Goal: Task Accomplishment & Management: Manage account settings

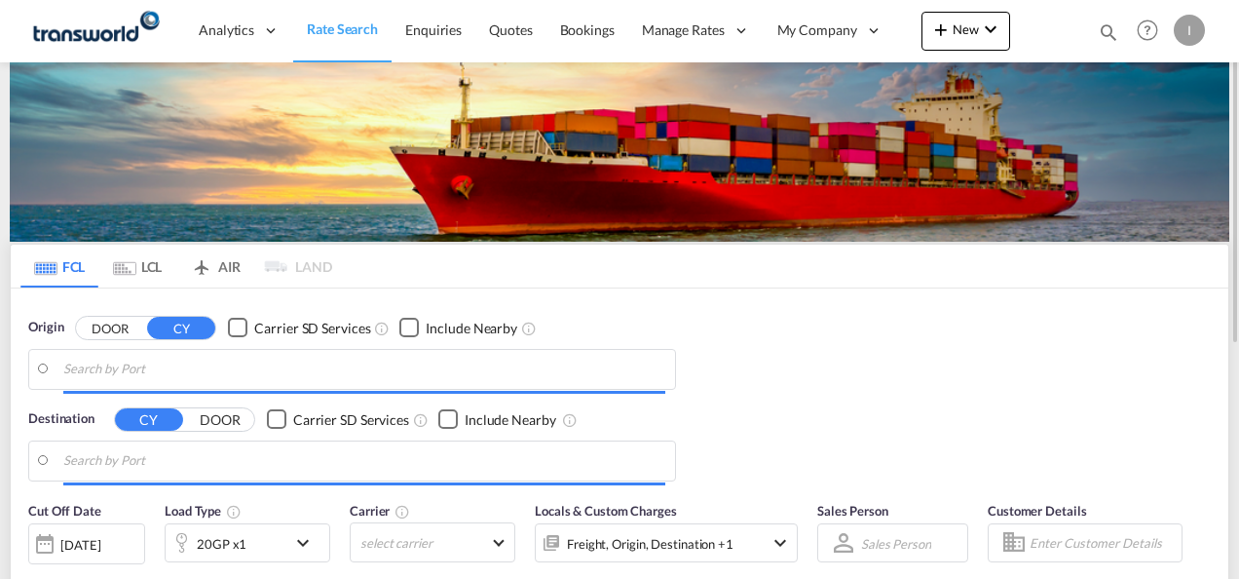
type input "Mundra, INMUN"
type input "[GEOGRAPHIC_DATA], [GEOGRAPHIC_DATA]"
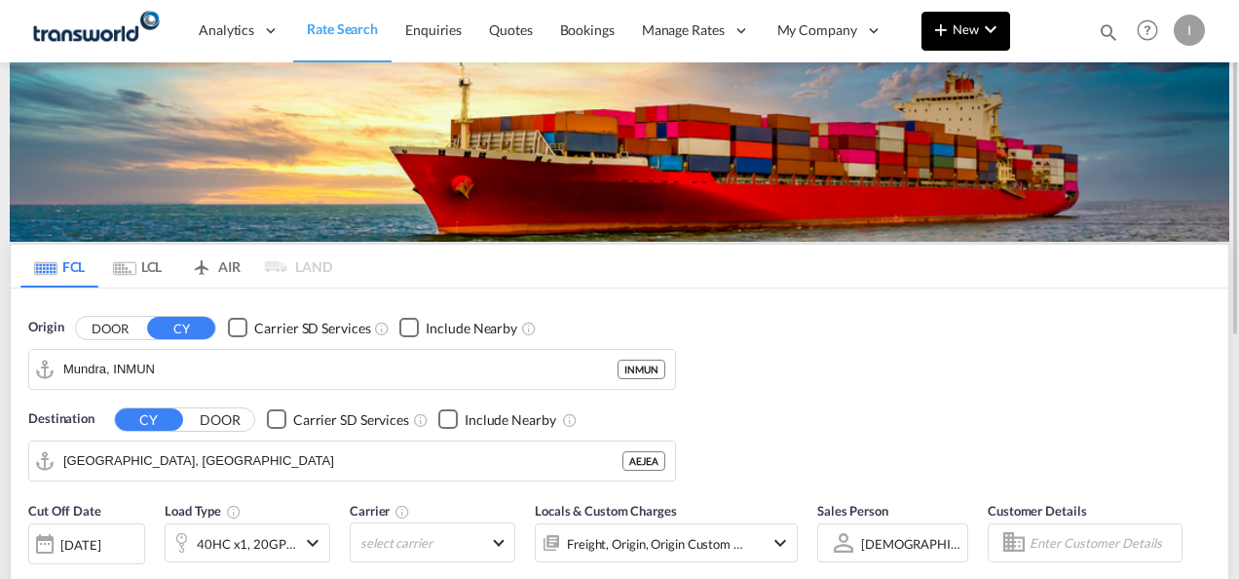
click at [982, 34] on md-icon "icon-chevron-down" at bounding box center [990, 29] width 23 height 23
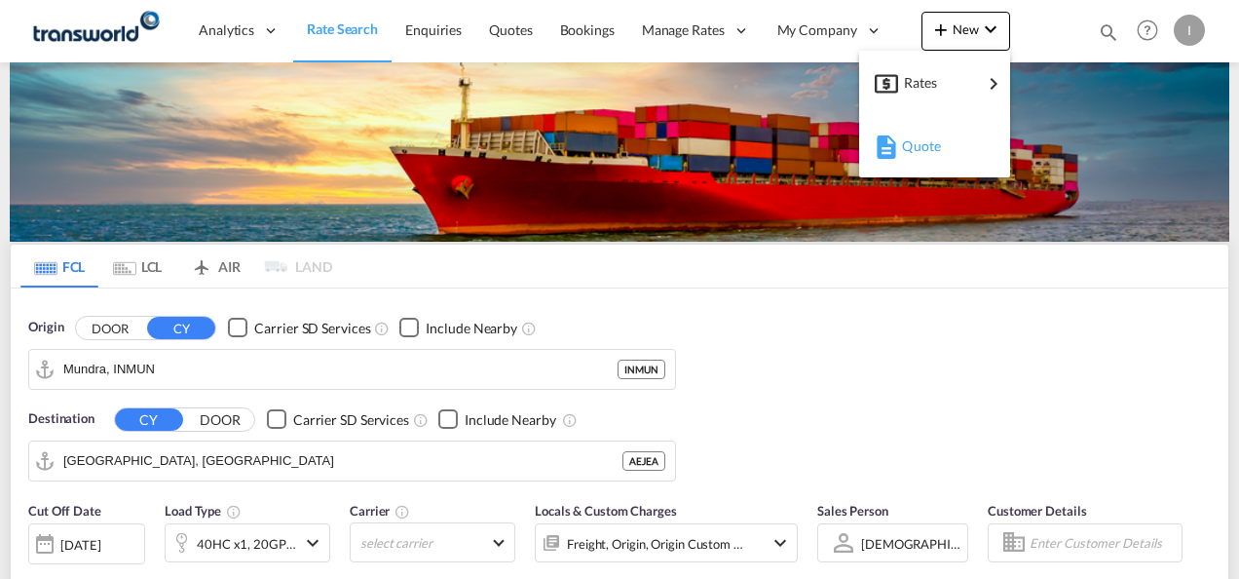
click at [910, 148] on span "Quote" at bounding box center [912, 146] width 21 height 39
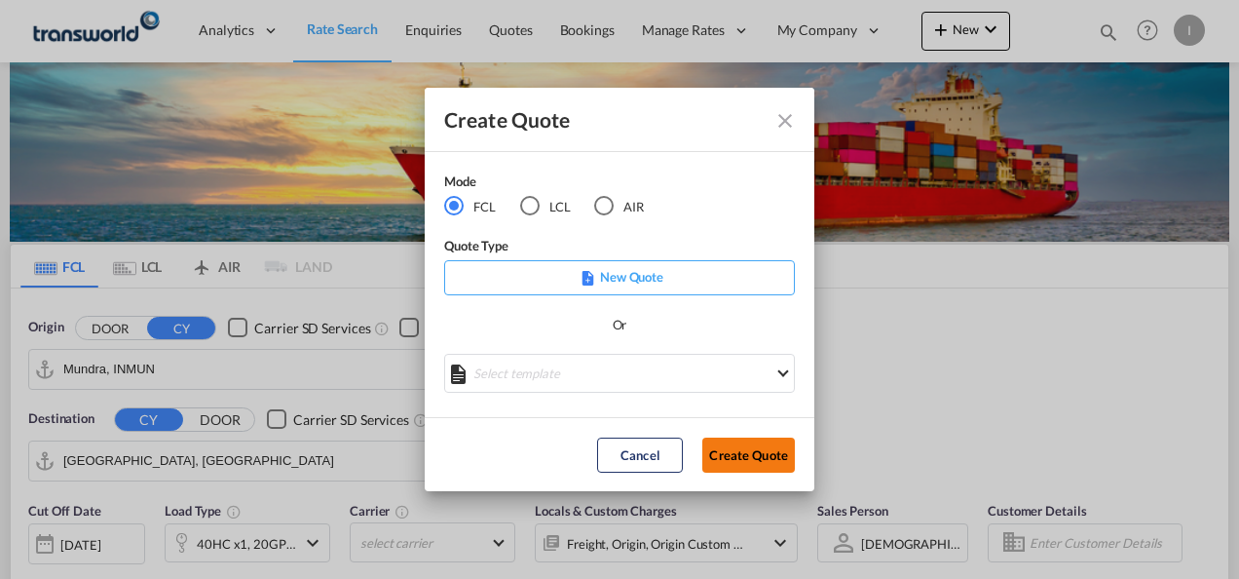
click at [736, 454] on button "Create Quote" at bounding box center [749, 454] width 93 height 35
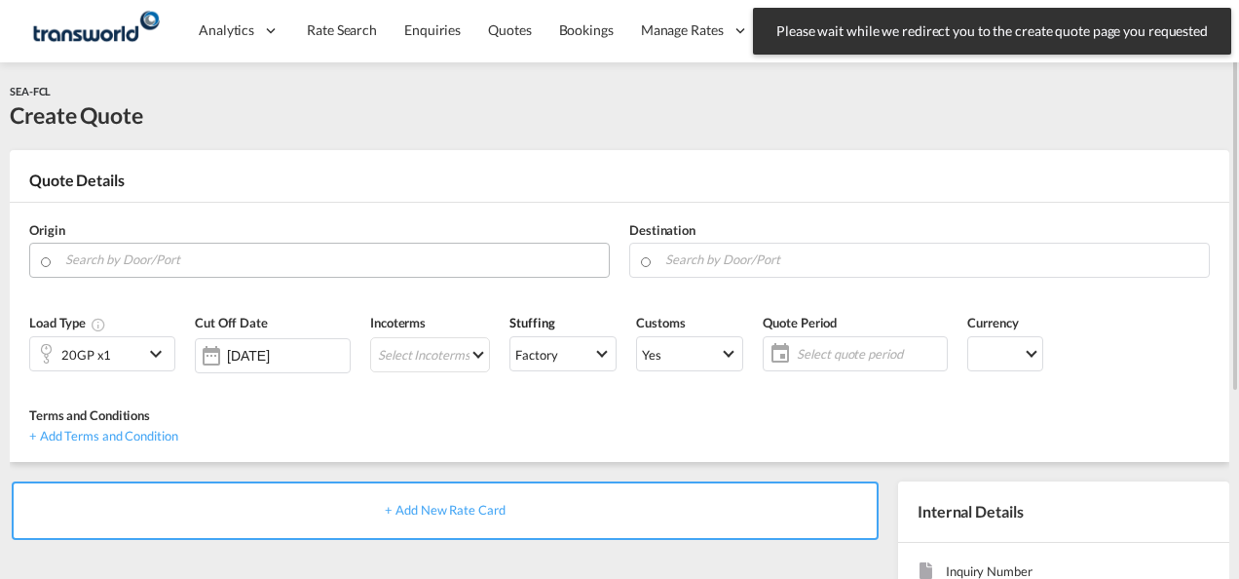
click at [242, 263] on input "Search by Door/Port" at bounding box center [332, 260] width 534 height 34
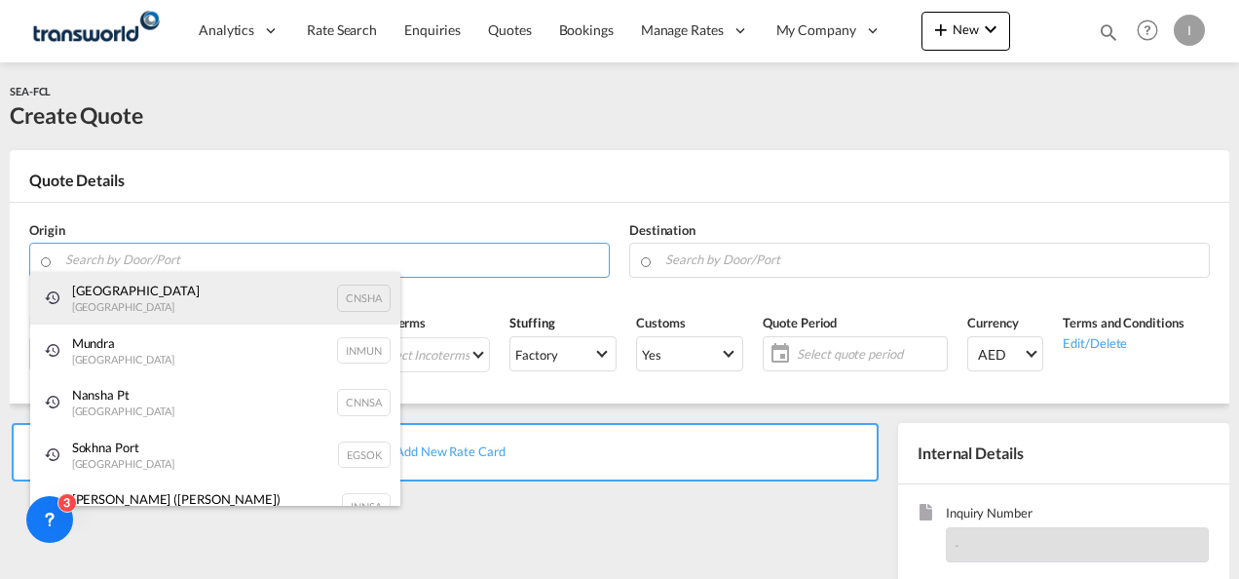
paste input "SULTANBEYLI"
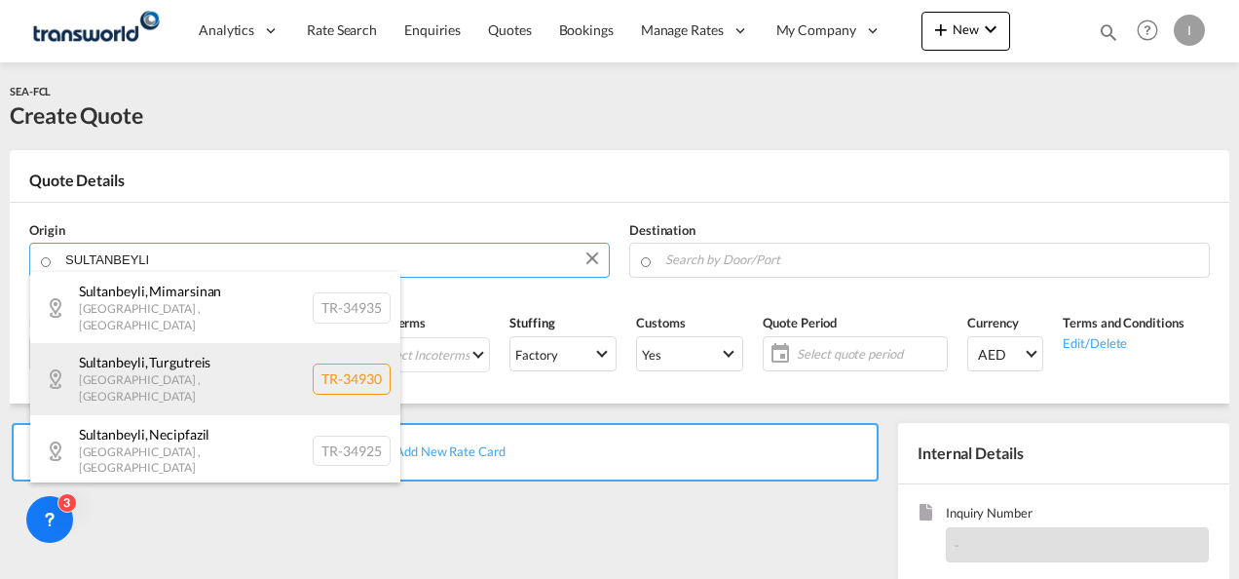
scroll to position [23, 0]
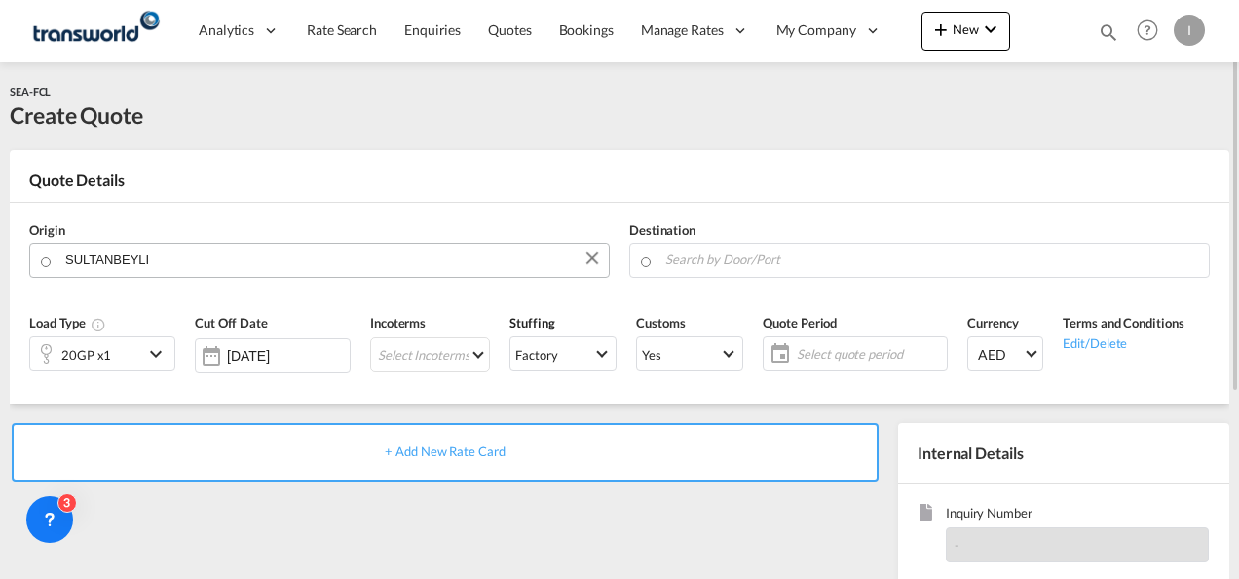
click at [121, 247] on body "Analytics Reports Dashboard Rate Search Enquiries Quotes Bookings" at bounding box center [619, 289] width 1239 height 579
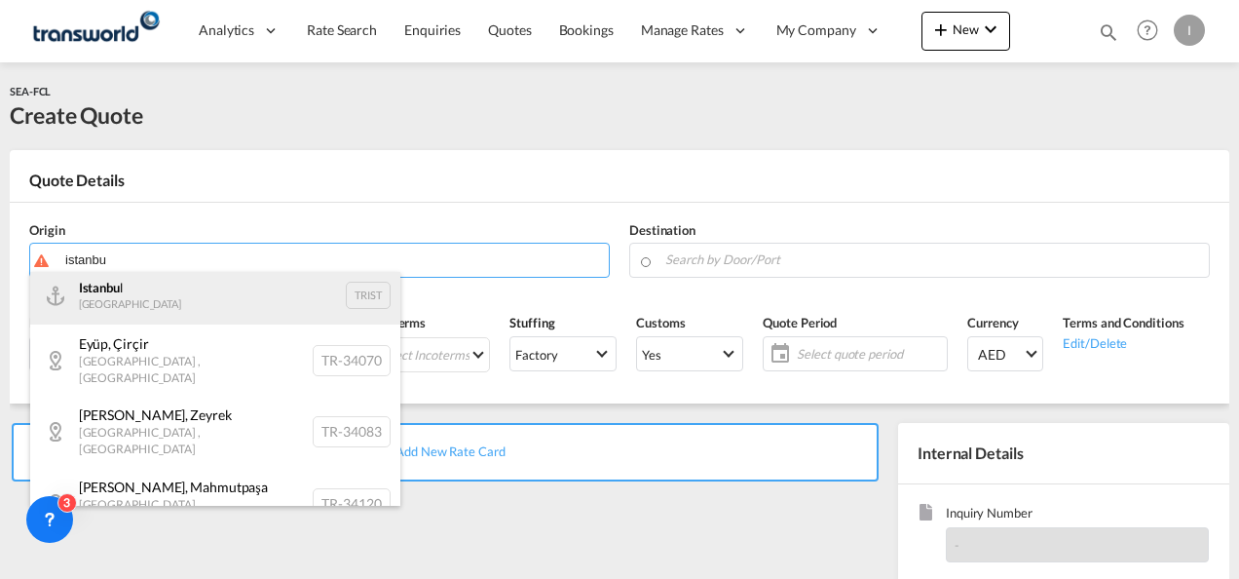
scroll to position [0, 0]
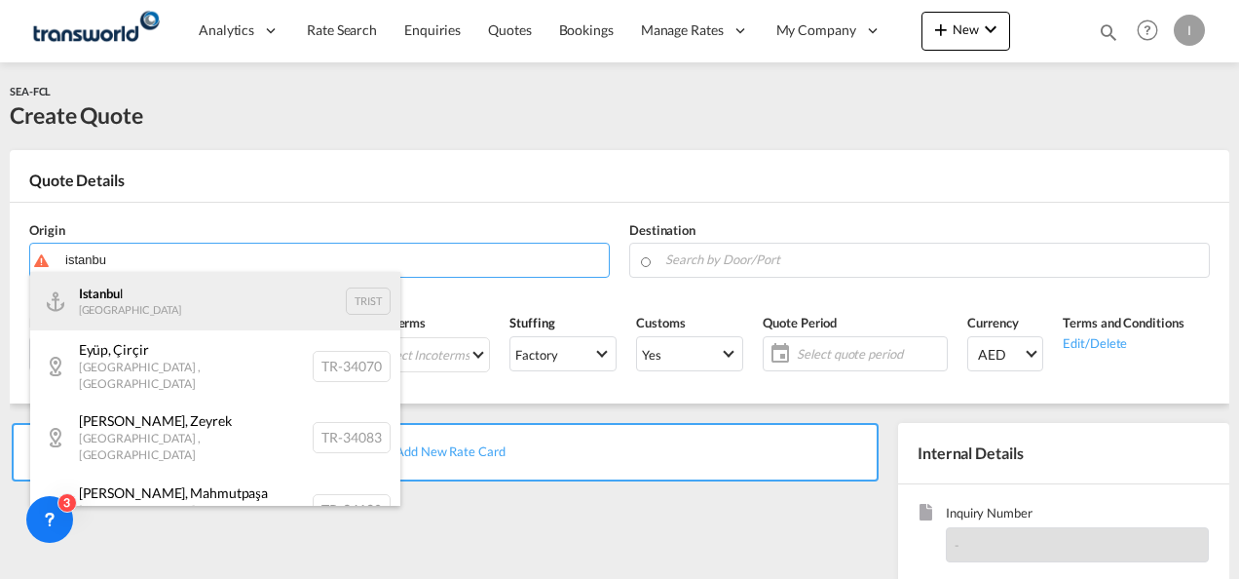
click at [247, 319] on div "Istanbu l Turkey TRIST" at bounding box center [215, 301] width 370 height 58
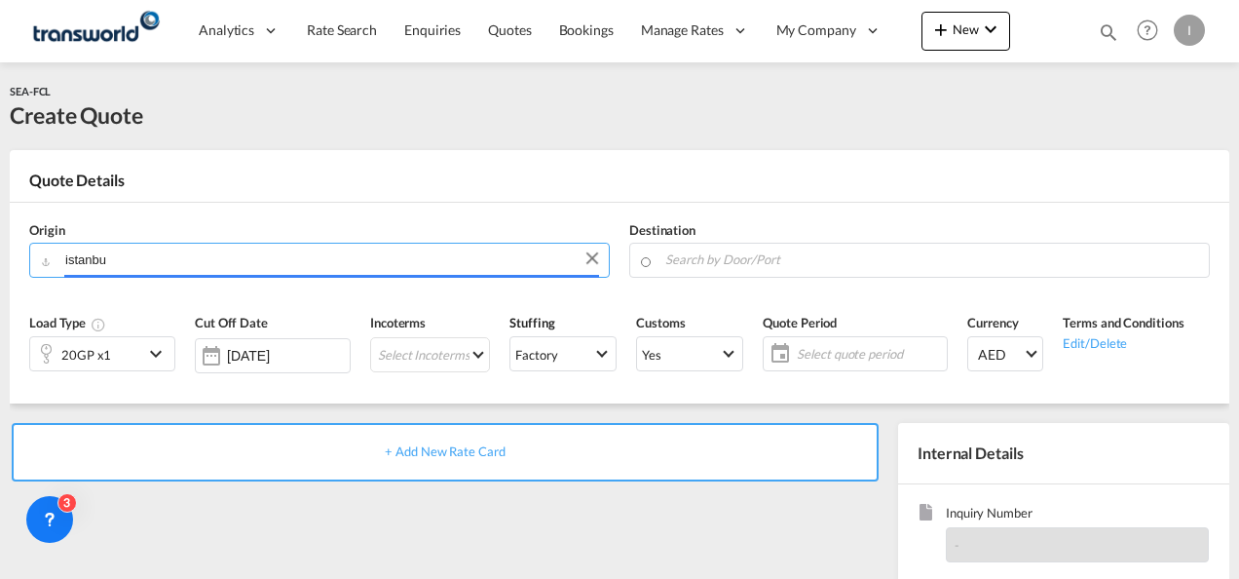
type input "[GEOGRAPHIC_DATA], TRIST"
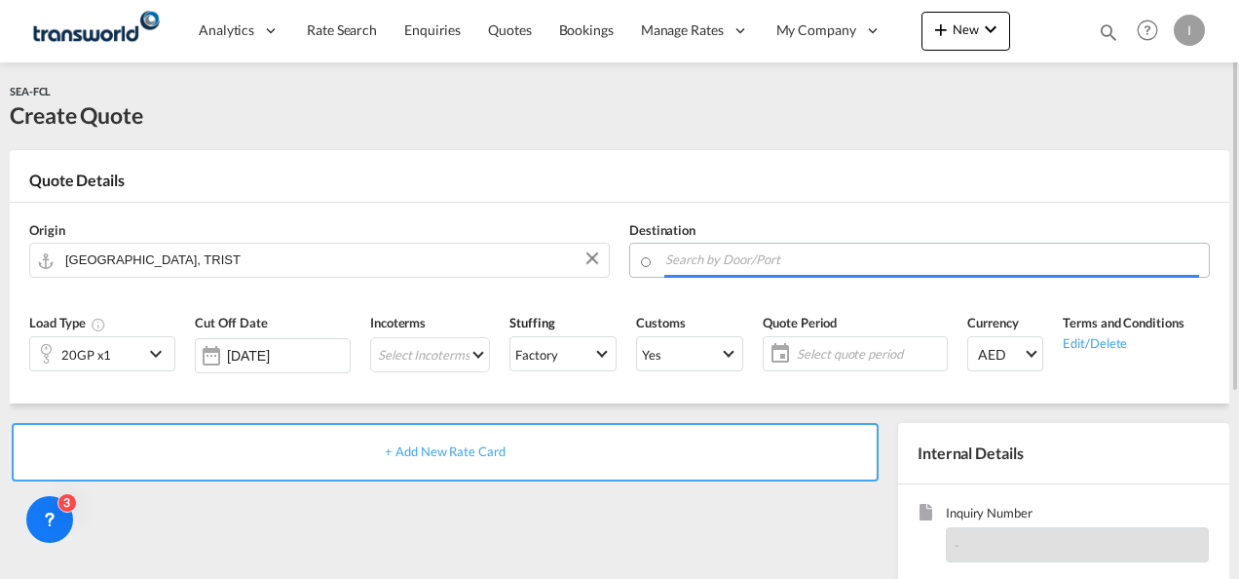
click at [682, 255] on input "Search by Door/Port" at bounding box center [932, 260] width 534 height 34
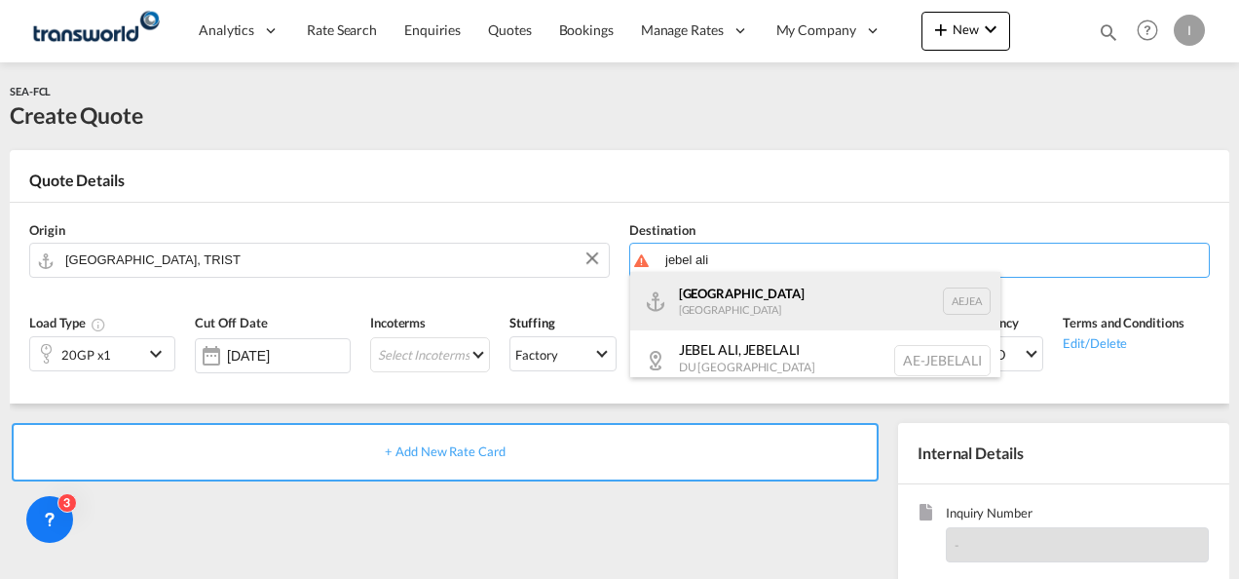
click at [711, 308] on div "[GEOGRAPHIC_DATA] [GEOGRAPHIC_DATA]" at bounding box center [815, 301] width 370 height 58
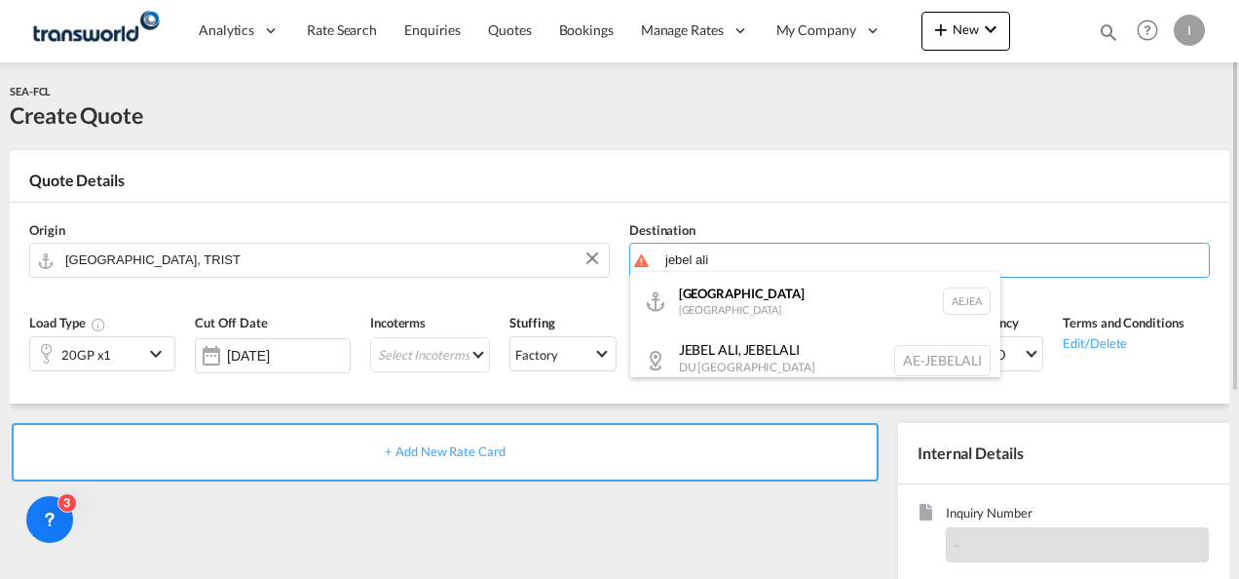
type input "[GEOGRAPHIC_DATA], [GEOGRAPHIC_DATA]"
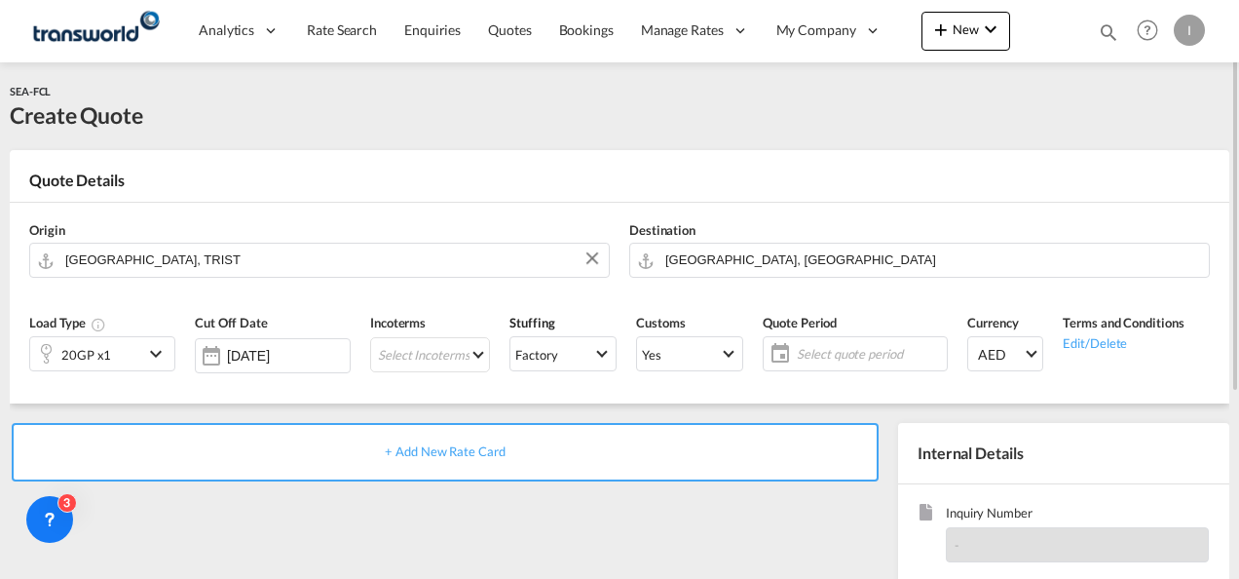
click at [128, 361] on div "20GP x1" at bounding box center [86, 353] width 113 height 33
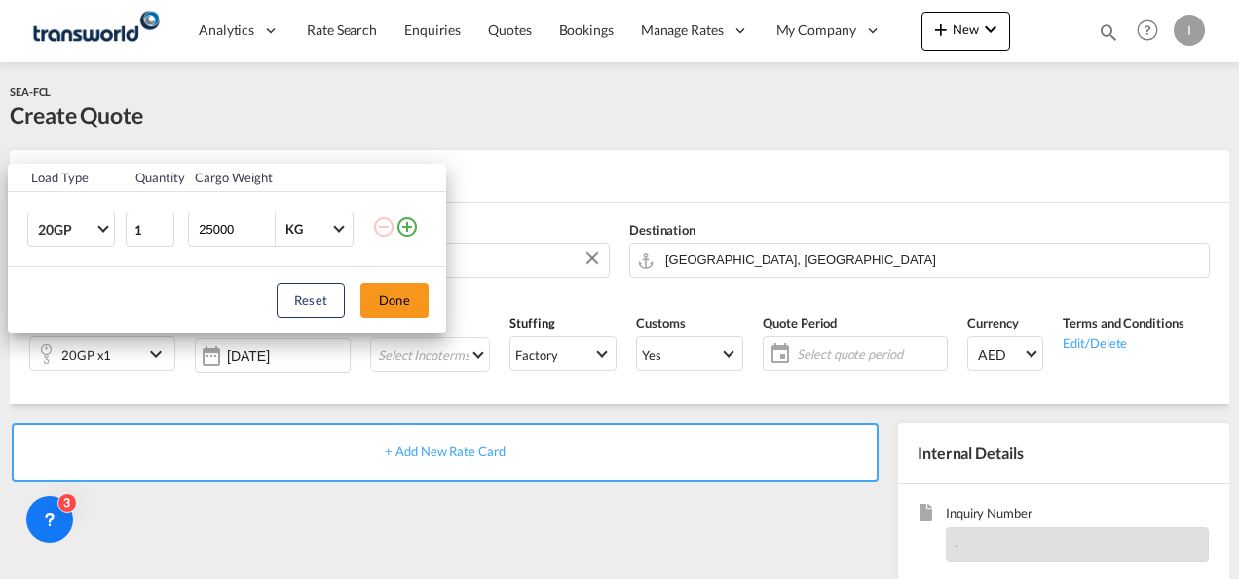
click at [415, 226] on md-icon "icon-plus-circle-outline" at bounding box center [407, 226] width 23 height 23
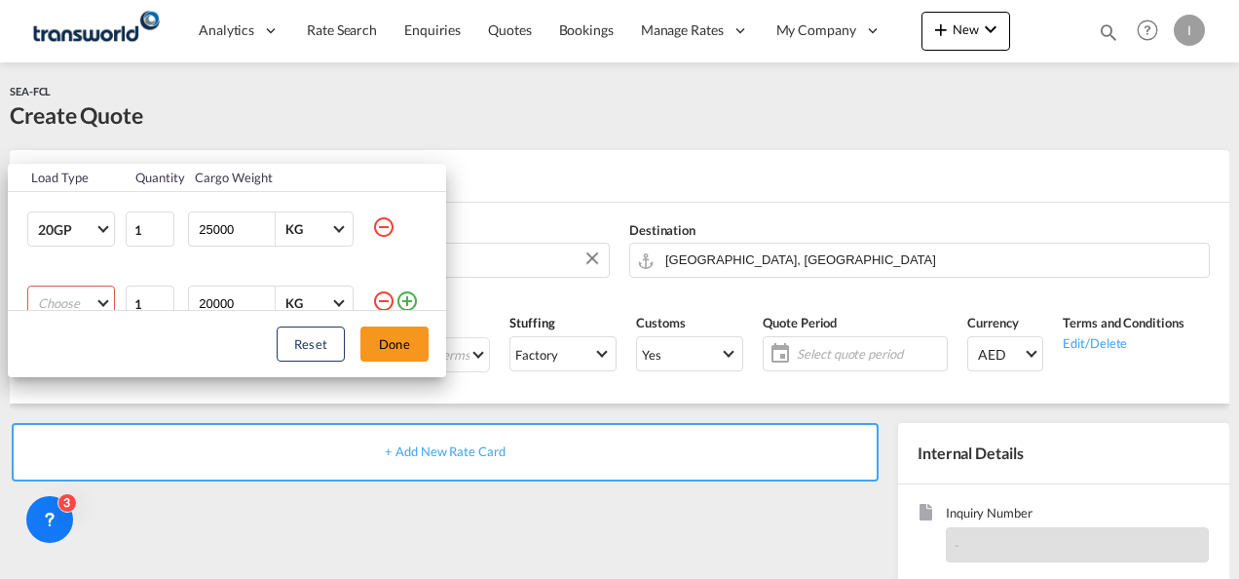
click at [70, 289] on md-select "Choose 20GP 40GP 40HC 45HC 20RE 40RE 40HR 20OT 40OT 20FR 40FR 40NR 20NR 45S 20T…" at bounding box center [71, 302] width 88 height 35
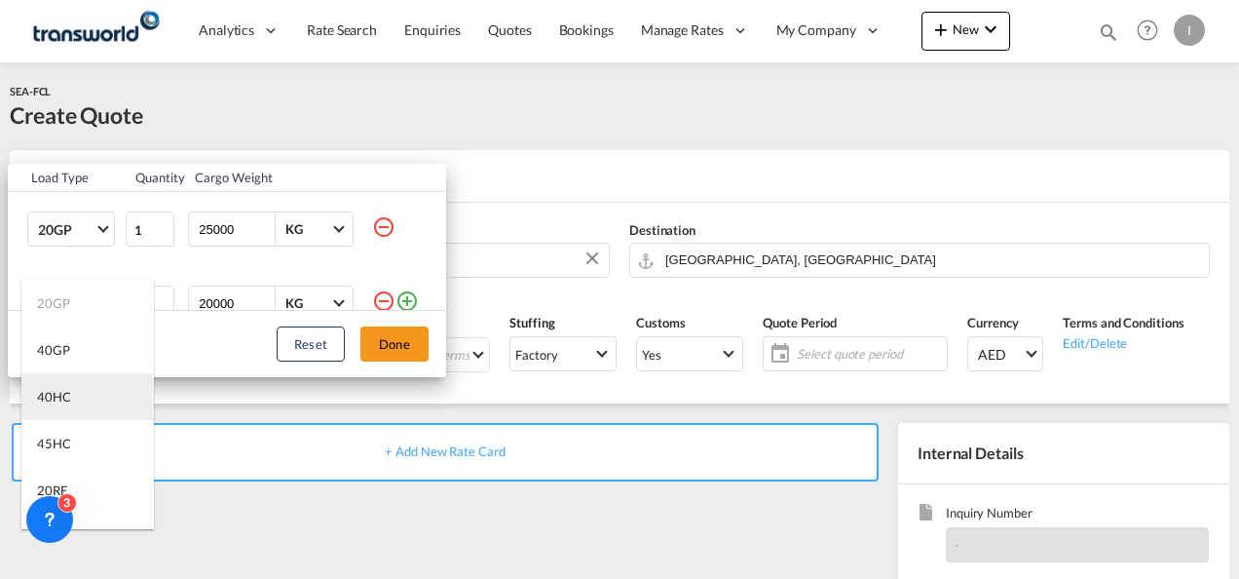
click at [68, 402] on div "40HC" at bounding box center [54, 397] width 34 height 18
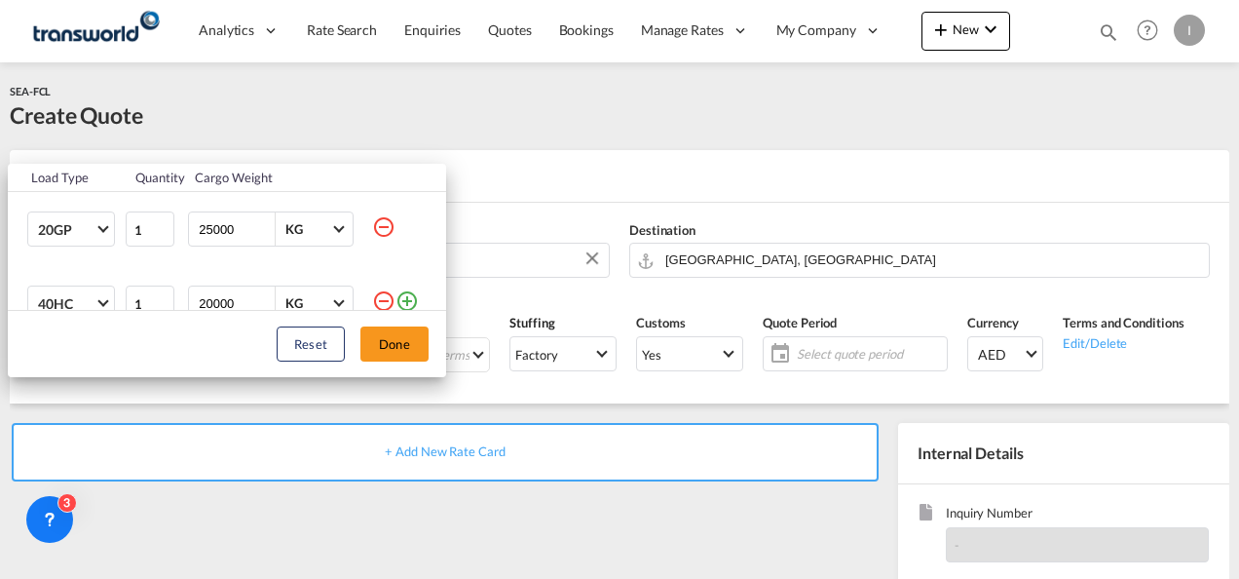
scroll to position [10, 0]
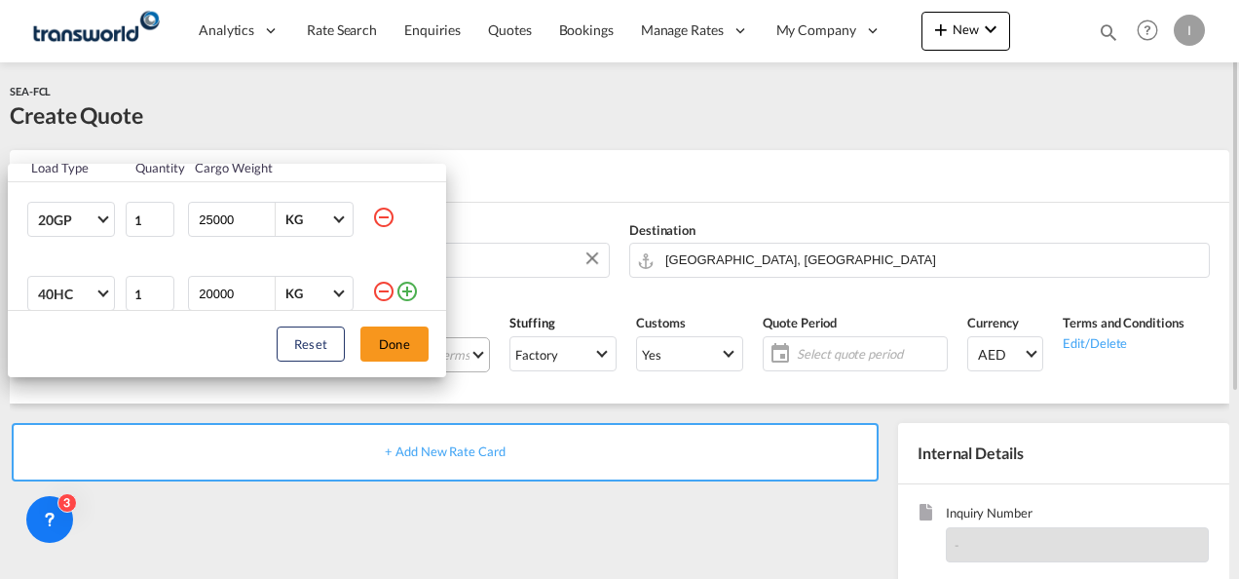
click at [393, 350] on button "Done" at bounding box center [395, 343] width 68 height 35
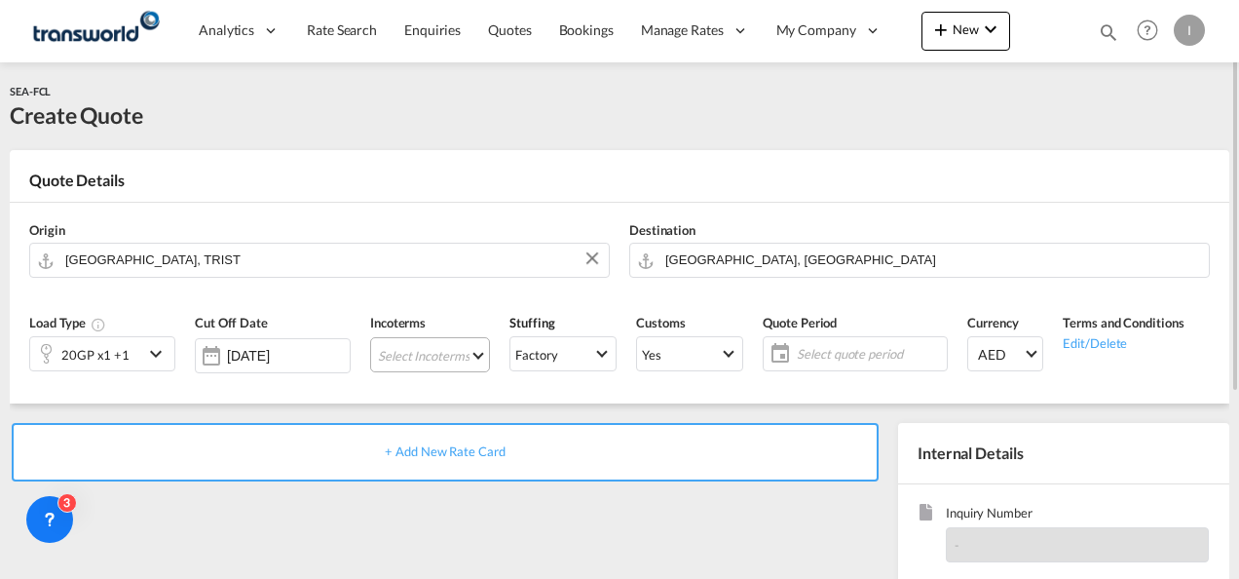
click at [393, 359] on md-select "Select Incoterms CIP - export Carriage and Insurance Paid to DPU - export Deliv…" at bounding box center [430, 354] width 120 height 35
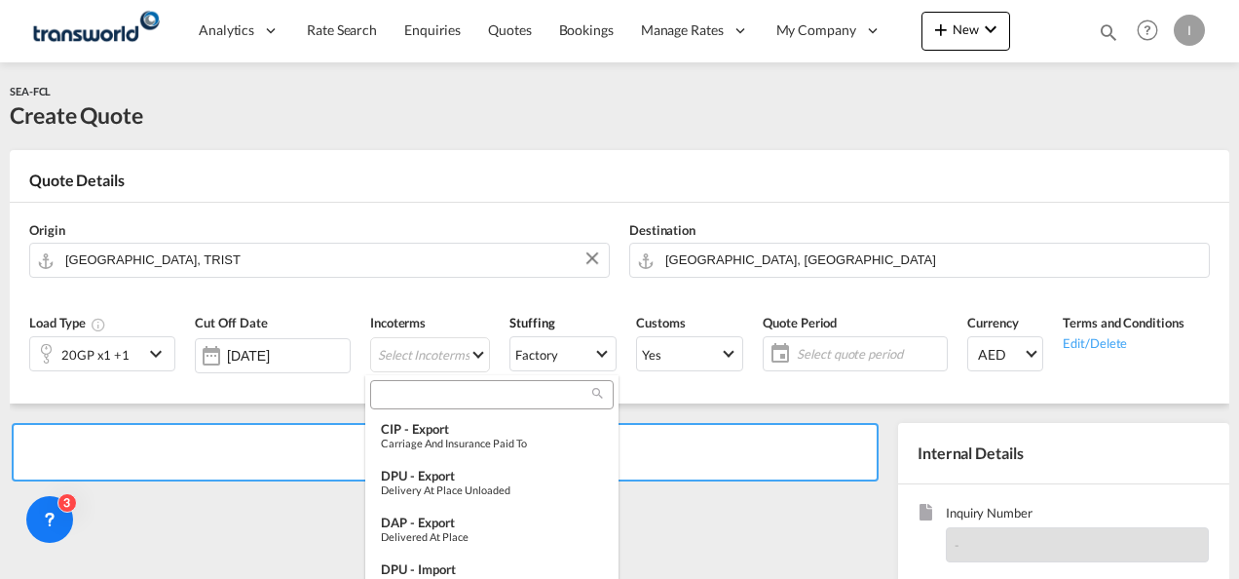
click at [415, 388] on input "search" at bounding box center [484, 395] width 216 height 18
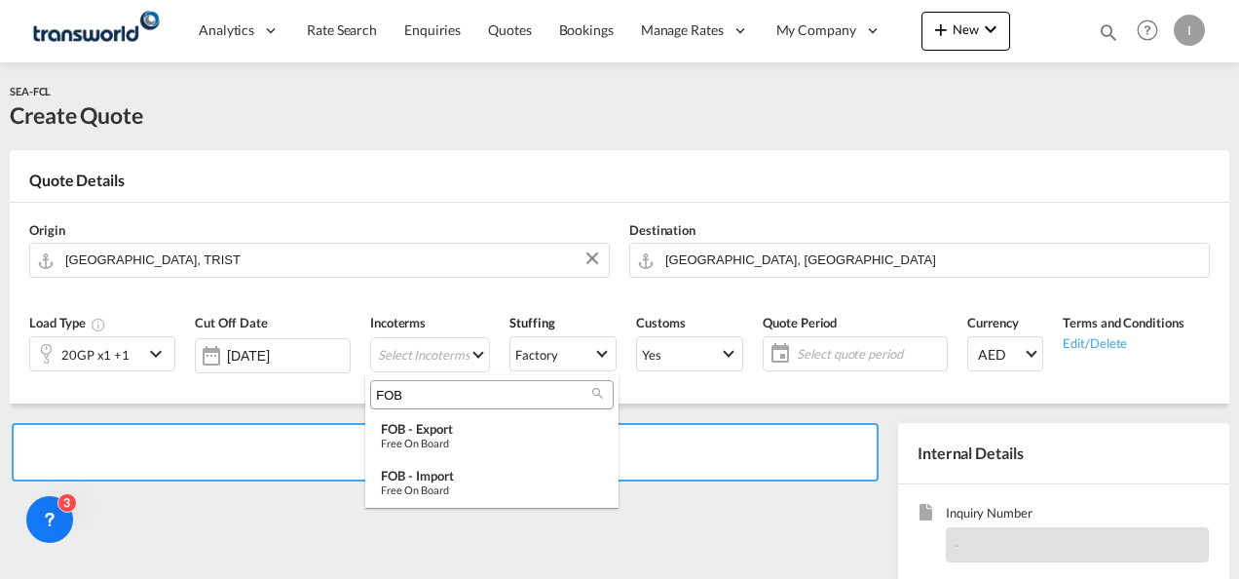
click at [395, 399] on input "FOB" at bounding box center [484, 395] width 216 height 18
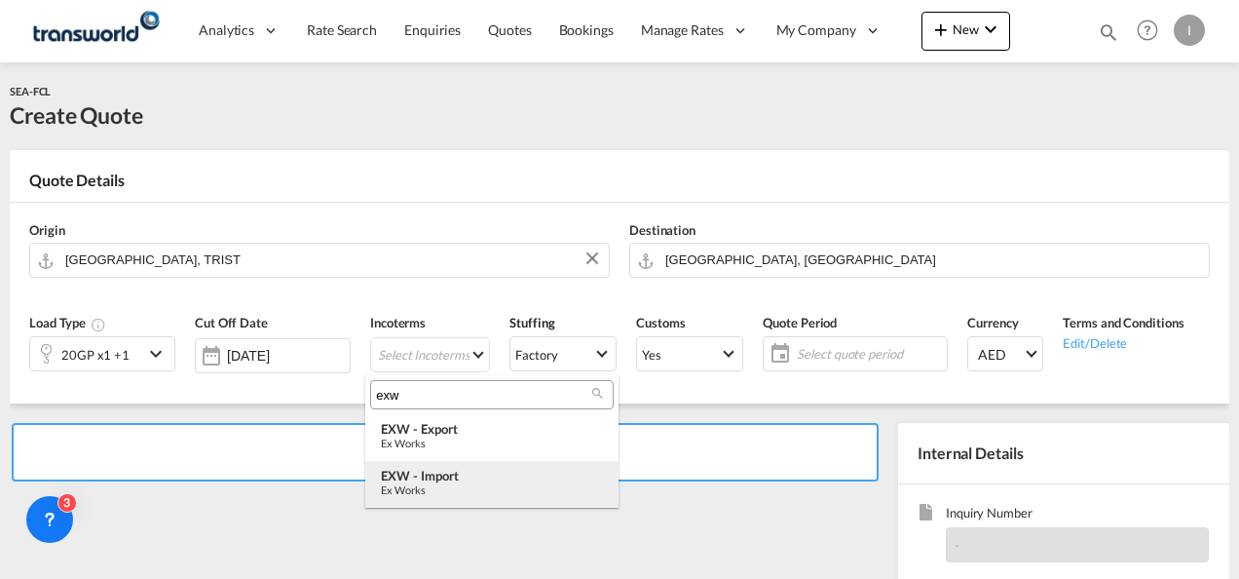
type input "exw"
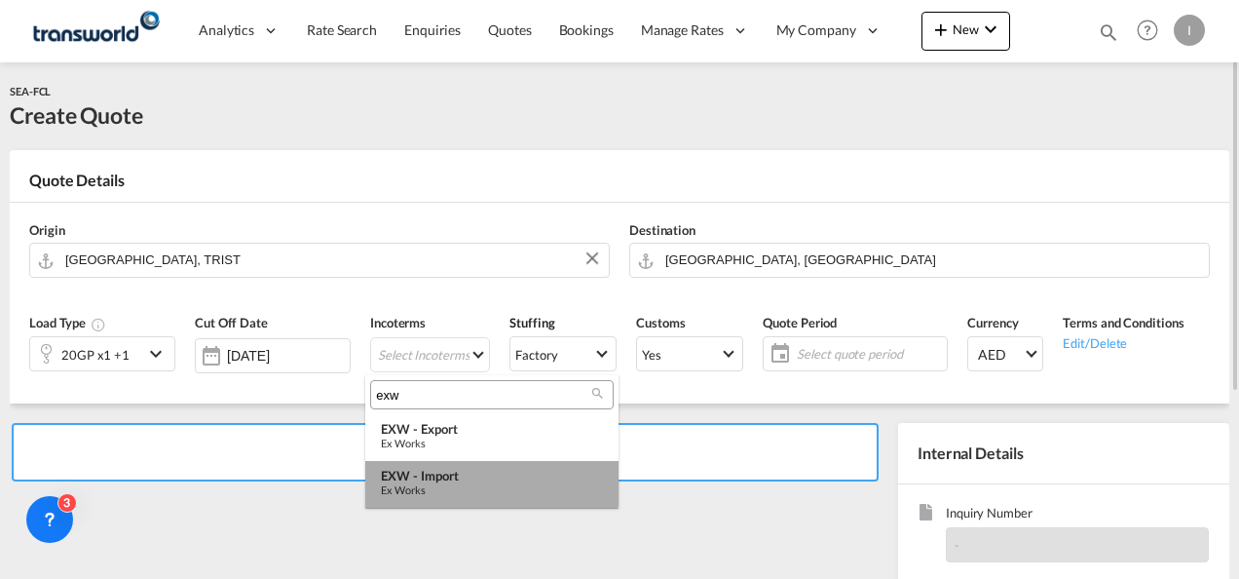
drag, startPoint x: 435, startPoint y: 471, endPoint x: 501, endPoint y: 468, distance: 66.3
click at [435, 471] on div "EXW - import" at bounding box center [492, 476] width 222 height 16
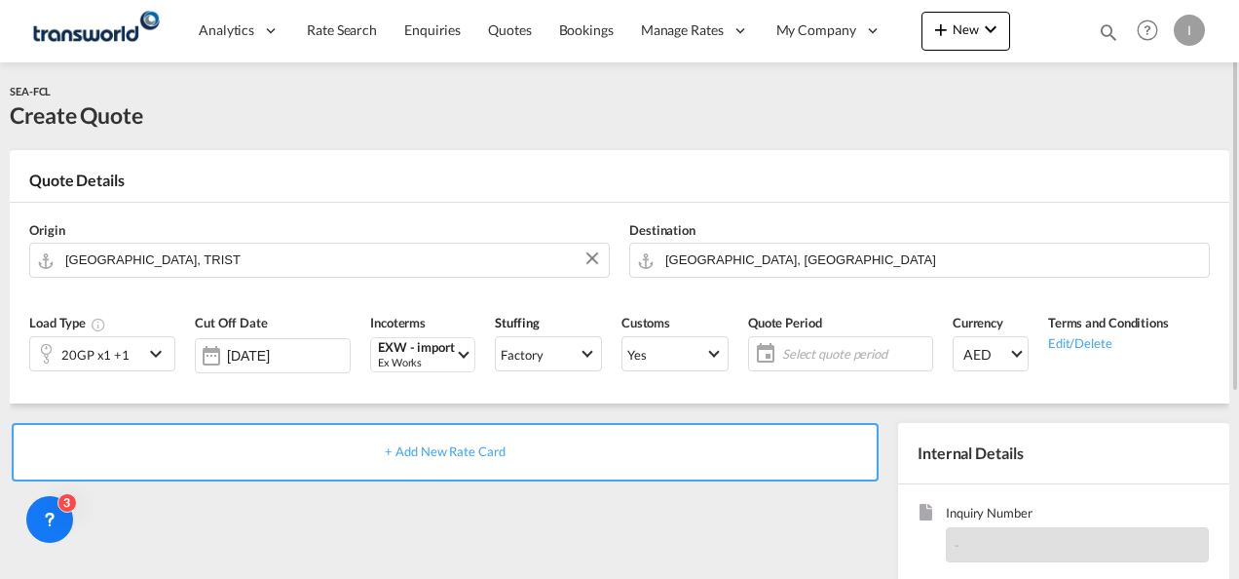
click at [805, 352] on span "Select quote period" at bounding box center [854, 354] width 145 height 18
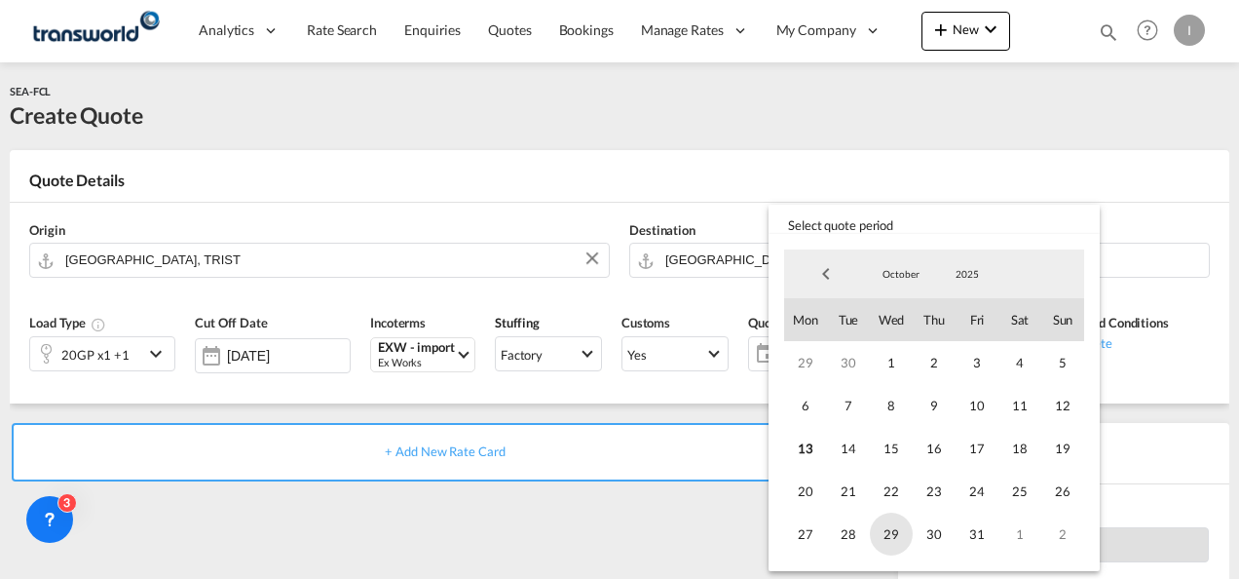
drag, startPoint x: 970, startPoint y: 532, endPoint x: 906, endPoint y: 533, distance: 64.3
click at [970, 533] on span "31" at bounding box center [977, 534] width 43 height 43
click at [709, 511] on md-backdrop at bounding box center [619, 289] width 1239 height 579
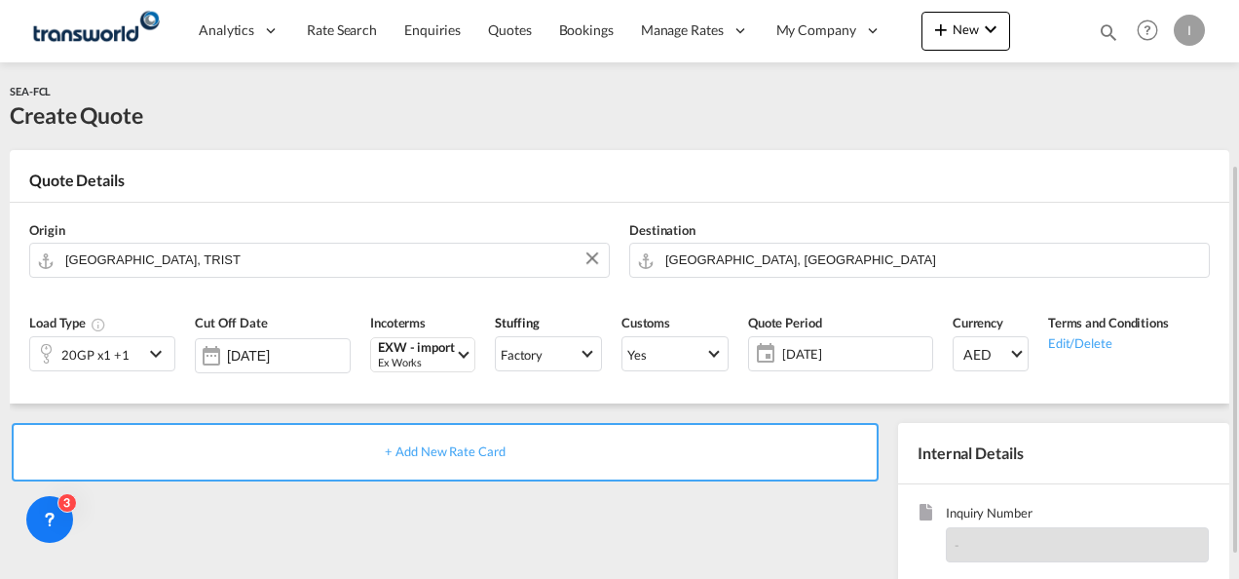
scroll to position [195, 0]
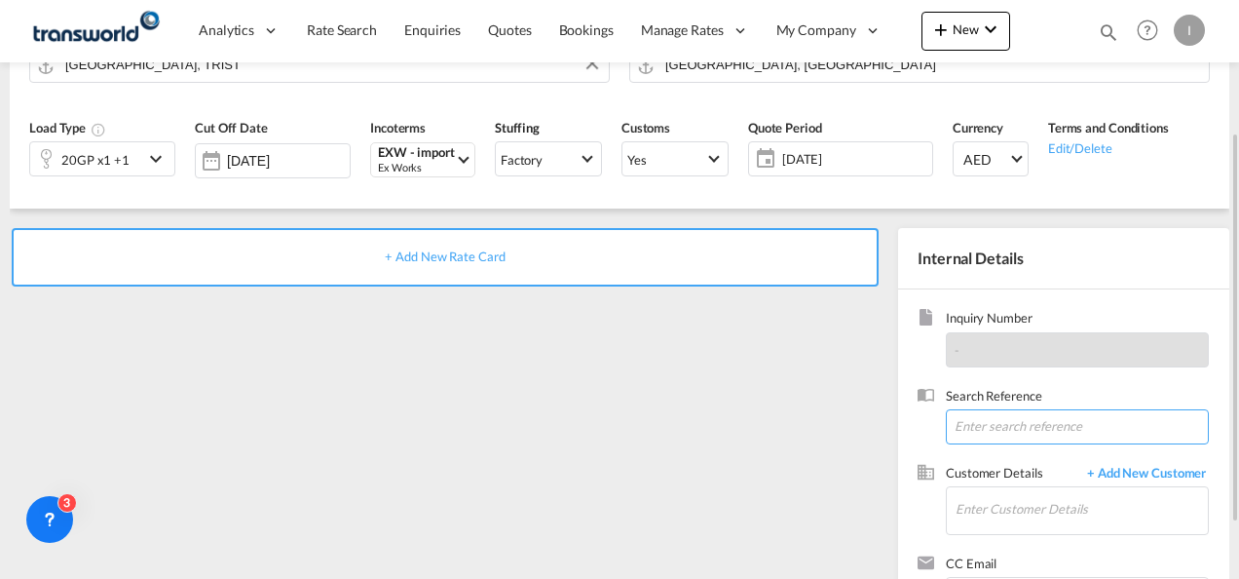
click at [983, 434] on input at bounding box center [1077, 426] width 263 height 35
paste input "TWI 22057"
type input "TWI 22057"
click at [993, 486] on md-input-container "Enter Customer Details" at bounding box center [1077, 510] width 263 height 49
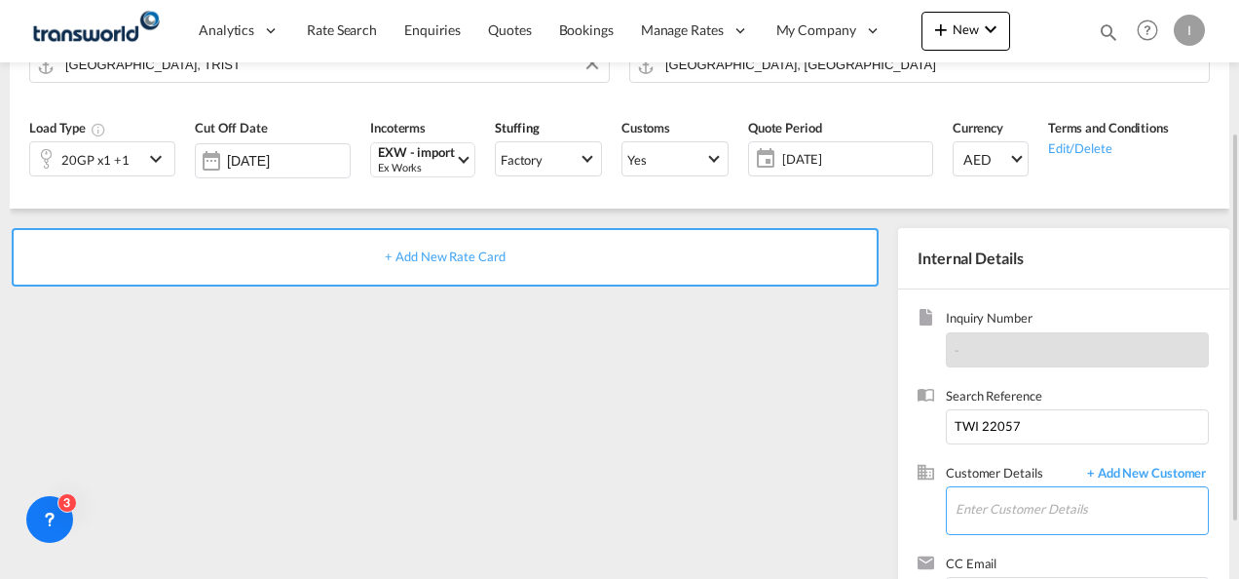
click at [990, 505] on input "Enter Customer Details" at bounding box center [1082, 509] width 252 height 44
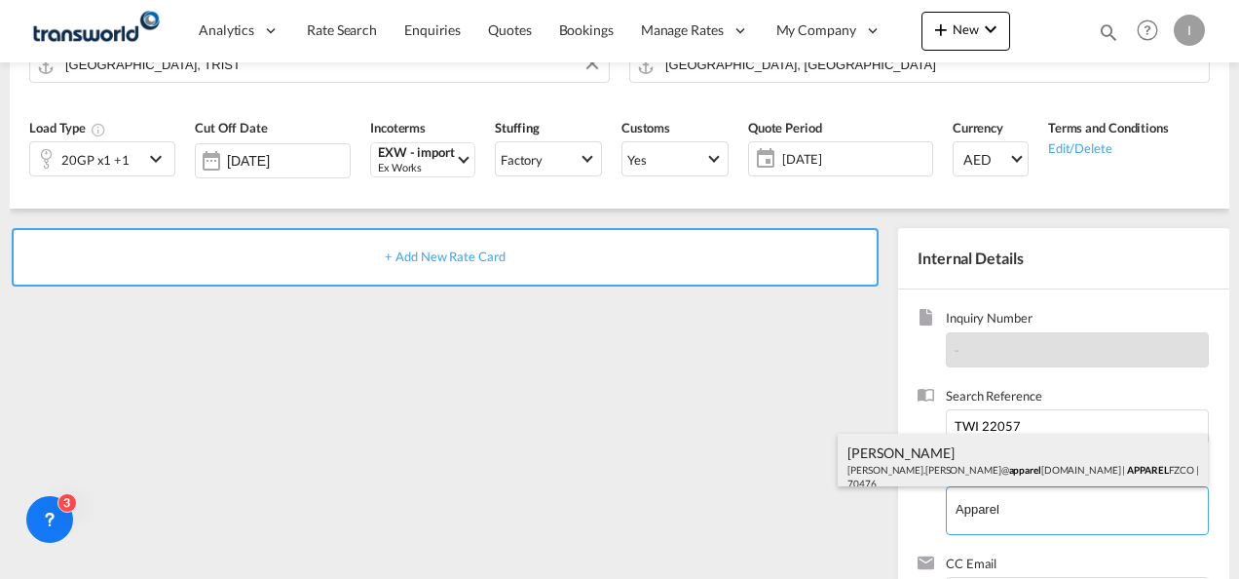
click at [893, 475] on div "[PERSON_NAME] [PERSON_NAME].[PERSON_NAME]@ apparel [DOMAIN_NAME] | APPAREL FZCO…" at bounding box center [1023, 467] width 370 height 66
type input "APPAREL FZCO, [PERSON_NAME], [PERSON_NAME][EMAIL_ADDRESS][PERSON_NAME][DOMAIN_N…"
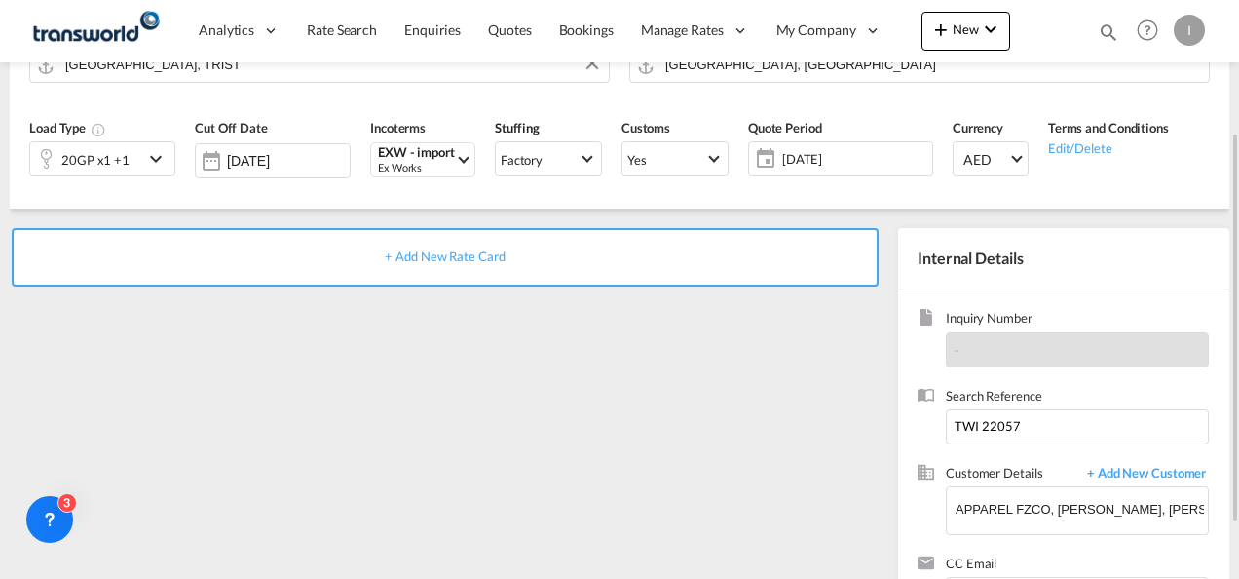
click at [458, 243] on div "+ Add New Rate Card" at bounding box center [445, 257] width 867 height 58
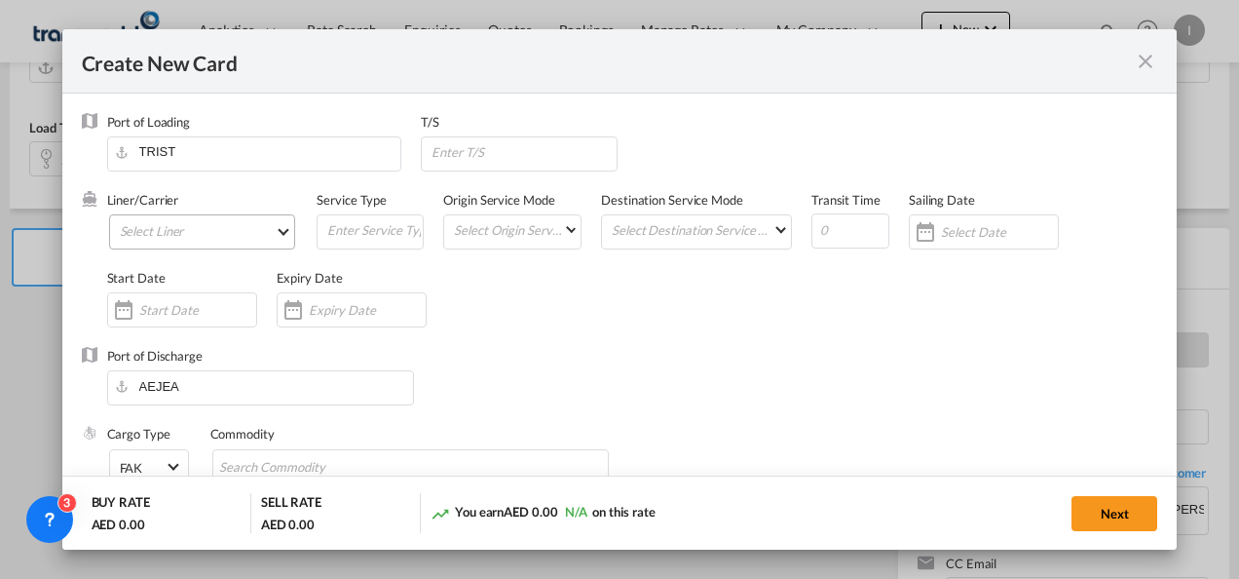
type input "Basic Ocean Freight"
click at [207, 238] on md-select "Select Liner 2HM LOGISTICS D.O.O. / TDWC-CAPODISTRI 2HM LOGISTICS D.O.O. / TDWC…" at bounding box center [202, 231] width 187 height 35
select select "per equipment"
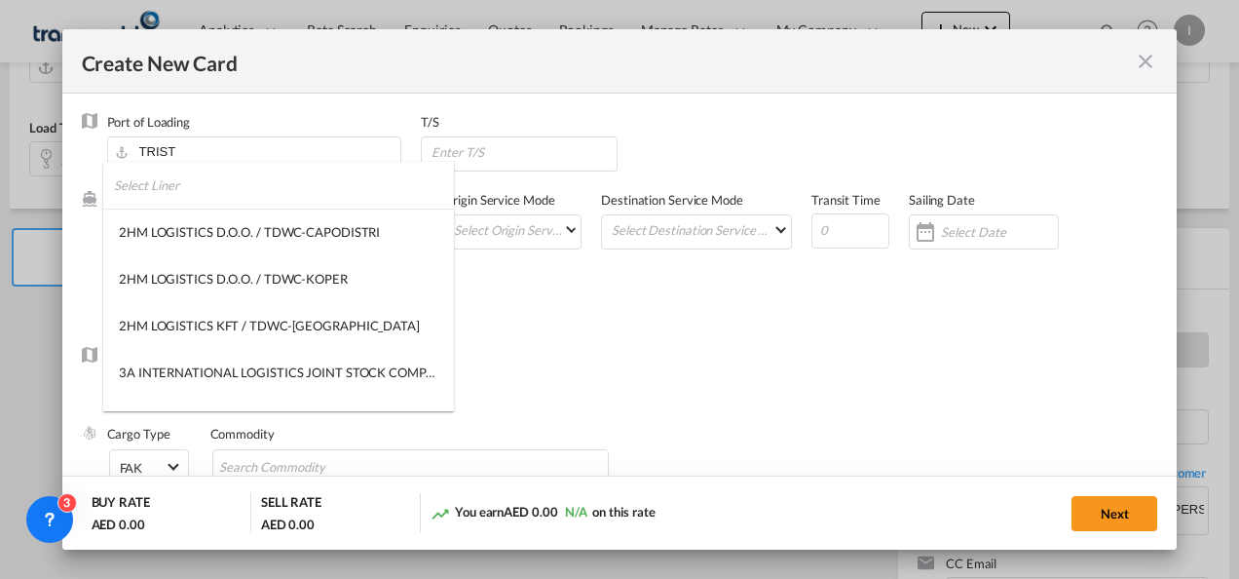
click at [191, 195] on input "search" at bounding box center [284, 185] width 340 height 47
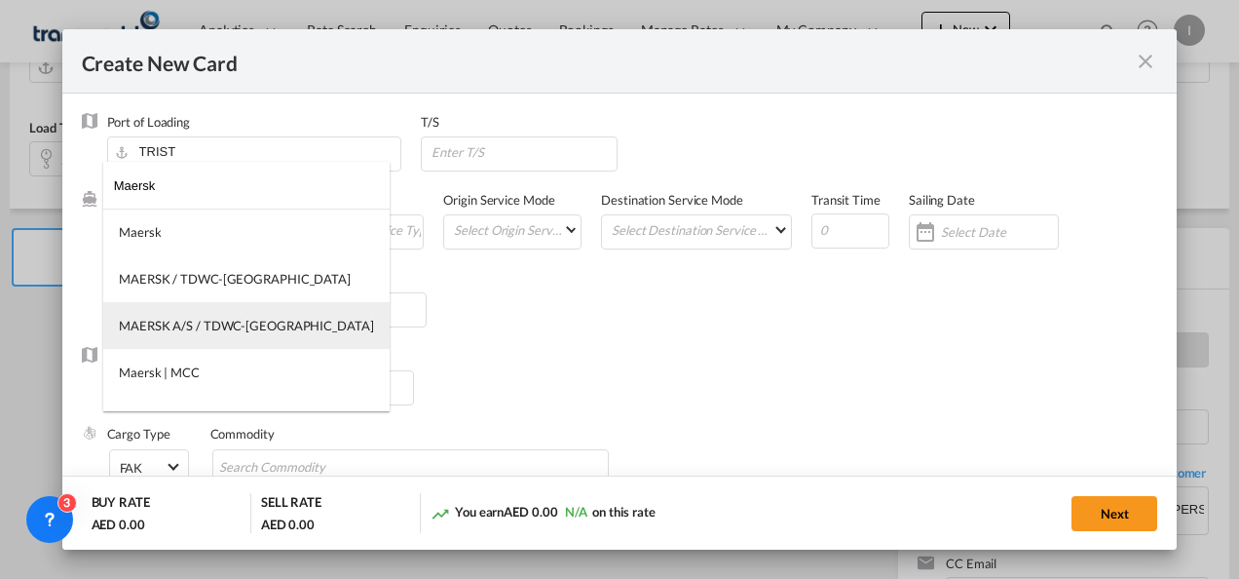
type input "Maersk"
click at [200, 314] on md-option "MAERSK A/S / TDWC-[GEOGRAPHIC_DATA]" at bounding box center [246, 325] width 286 height 47
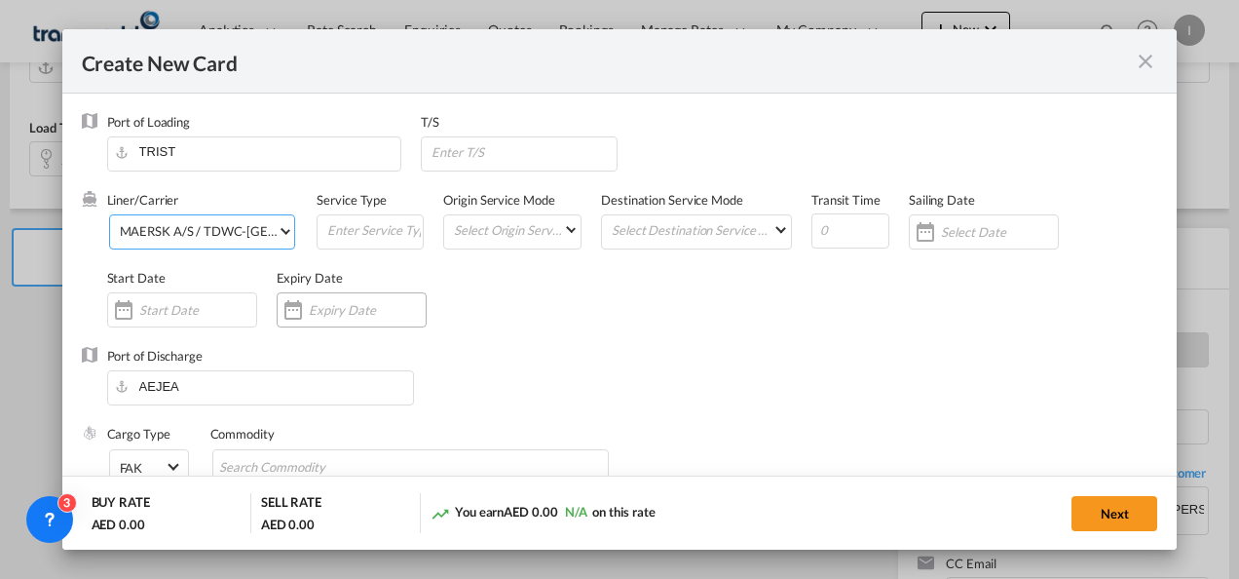
click at [317, 304] on input "Create New CardPort ..." at bounding box center [367, 310] width 117 height 16
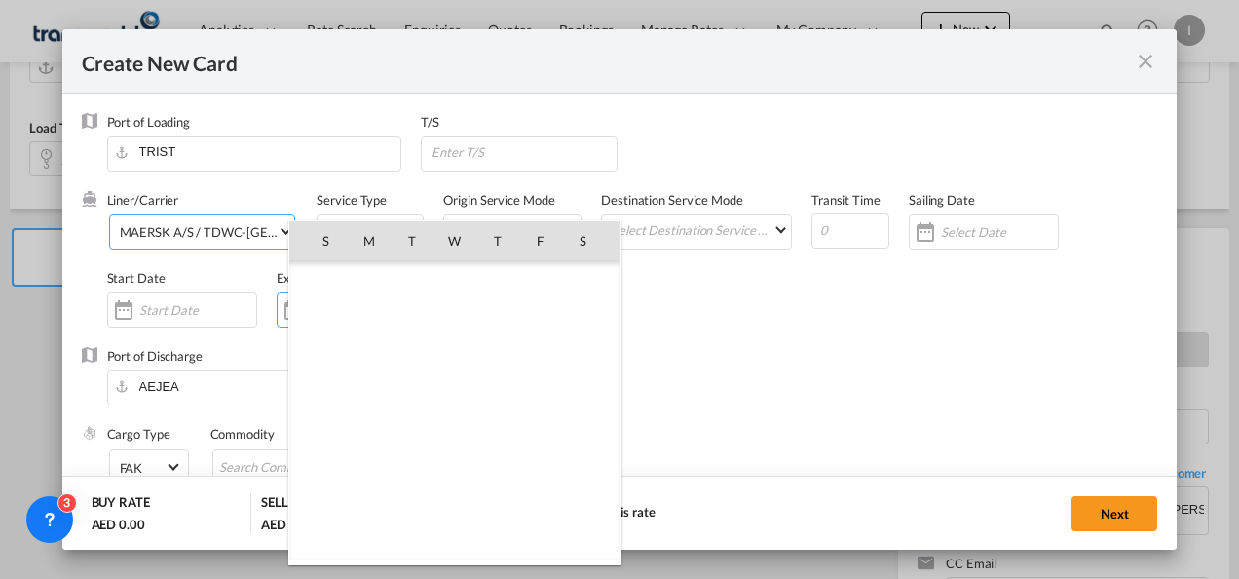
scroll to position [451599, 0]
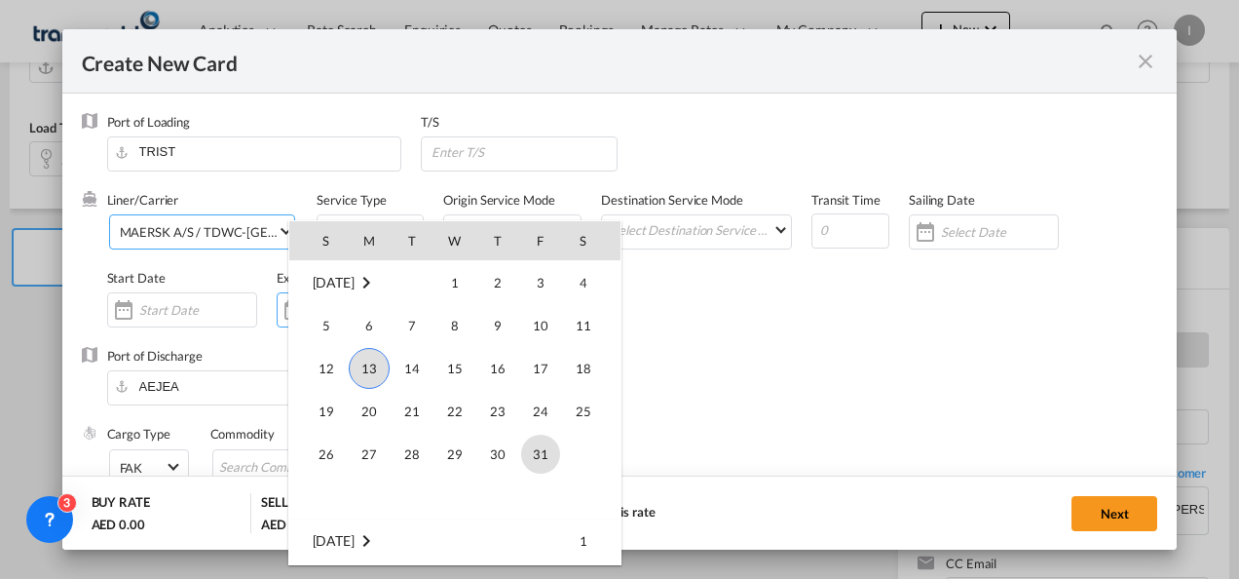
click at [541, 445] on span "31" at bounding box center [540, 454] width 39 height 39
type input "[DATE]"
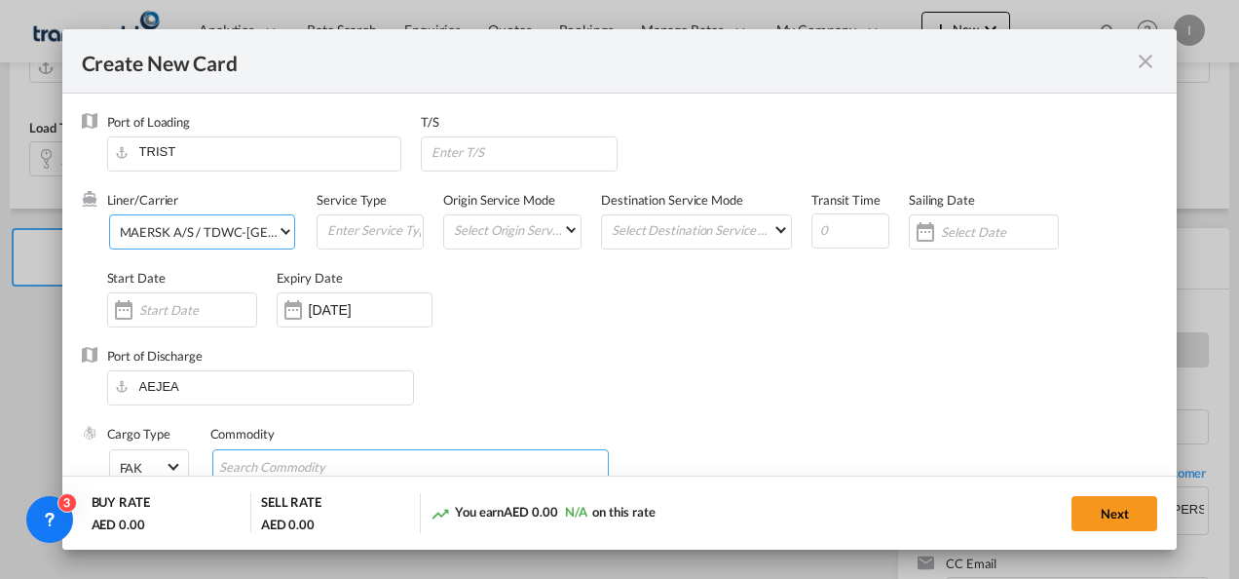
click at [262, 463] on input "Chips input." at bounding box center [308, 467] width 178 height 31
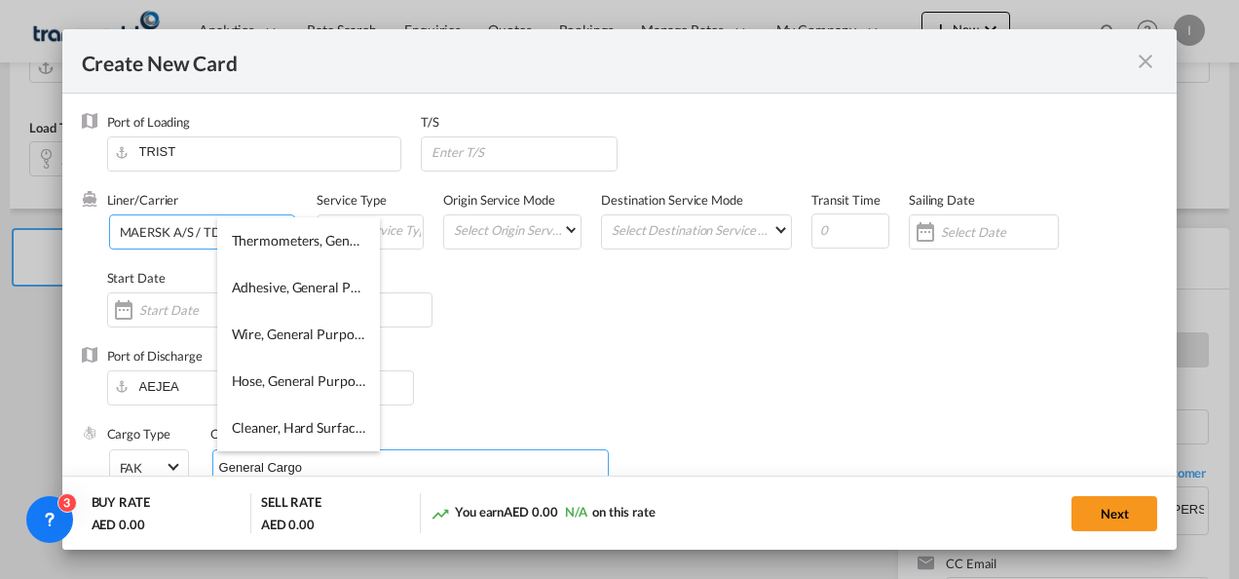
type input "General Cargo"
click at [764, 346] on div "Liner/Carrier MAERSK A/S / TDWC-[GEOGRAPHIC_DATA] Service Type Origin Service M…" at bounding box center [632, 269] width 1051 height 156
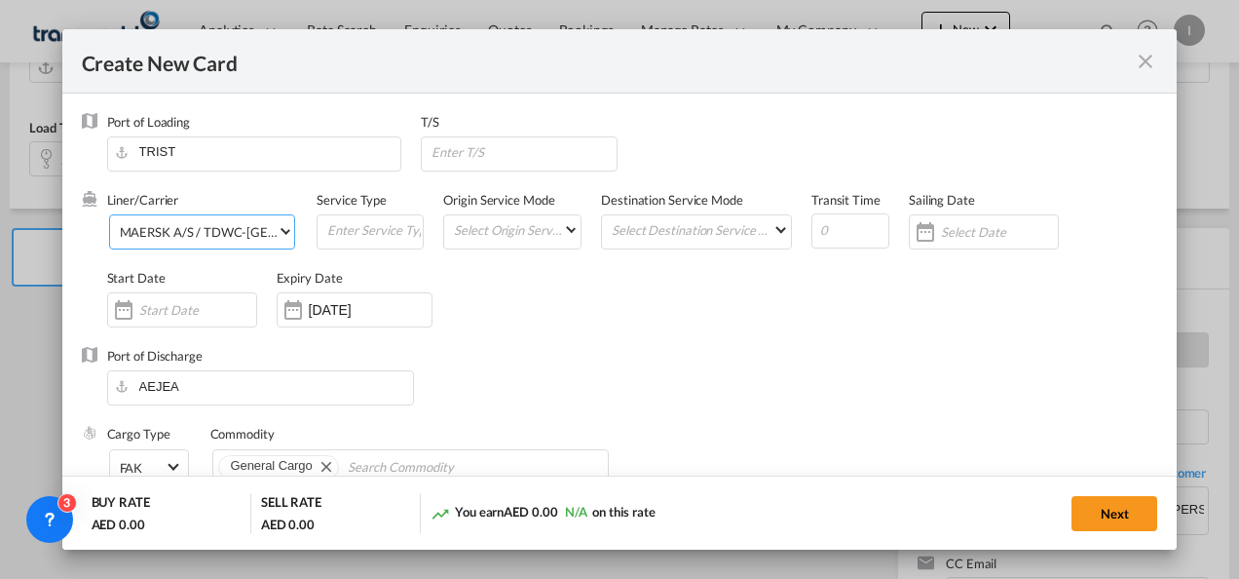
scroll to position [390, 0]
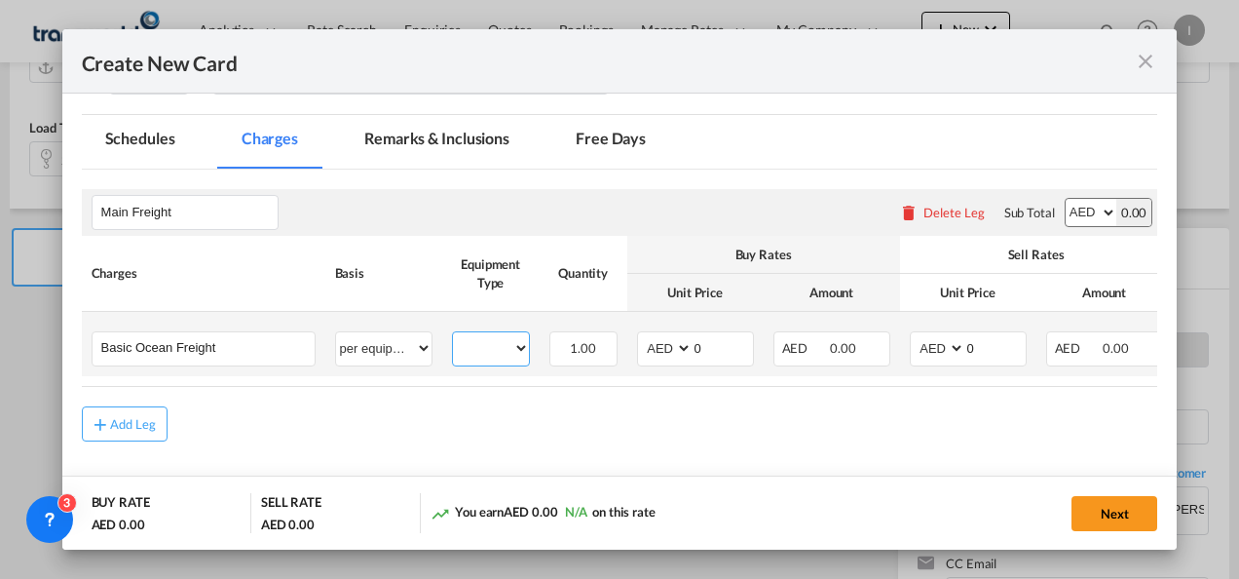
click at [485, 348] on select "20GP 40HC" at bounding box center [491, 348] width 76 height 26
select select "20GP"
click at [453, 335] on select "20GP 40HC" at bounding box center [491, 348] width 76 height 26
click at [650, 351] on select "AED AFN ALL AMD ANG AOA ARS AUD AWG AZN BAM BBD BDT BGN BHD BIF BMD BND [PERSON…" at bounding box center [666, 348] width 51 height 26
select select "string:USD"
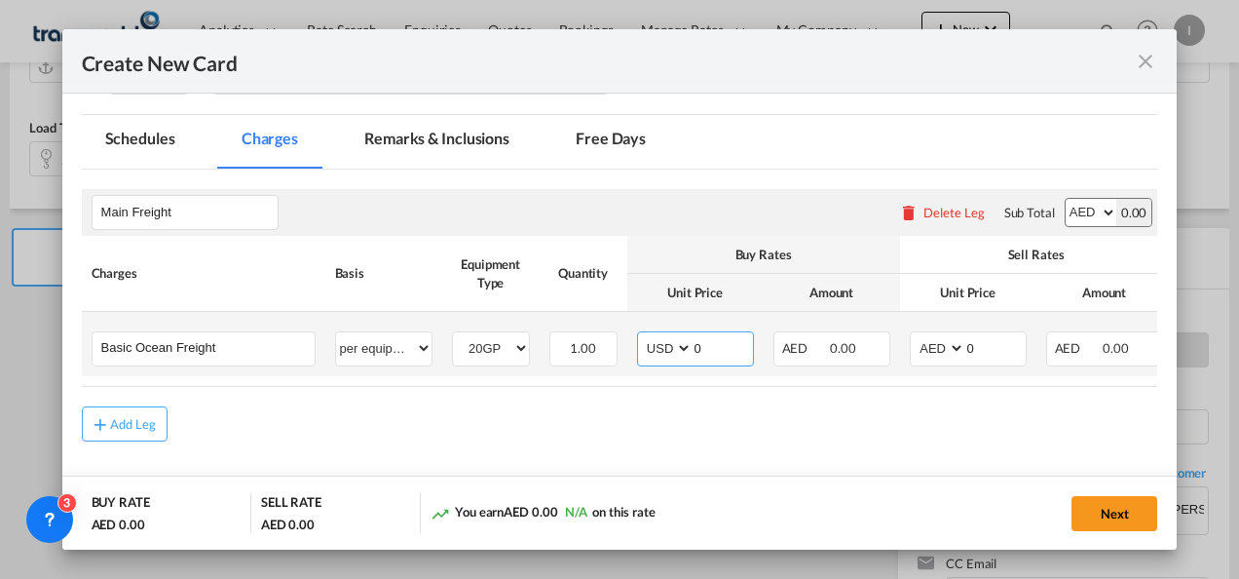
click at [641, 335] on select "AED AFN ALL AMD ANG AOA ARS AUD AWG AZN BAM BBD BDT BGN BHD BIF BMD BND [PERSON…" at bounding box center [666, 348] width 51 height 26
click at [696, 346] on input "0" at bounding box center [723, 346] width 60 height 29
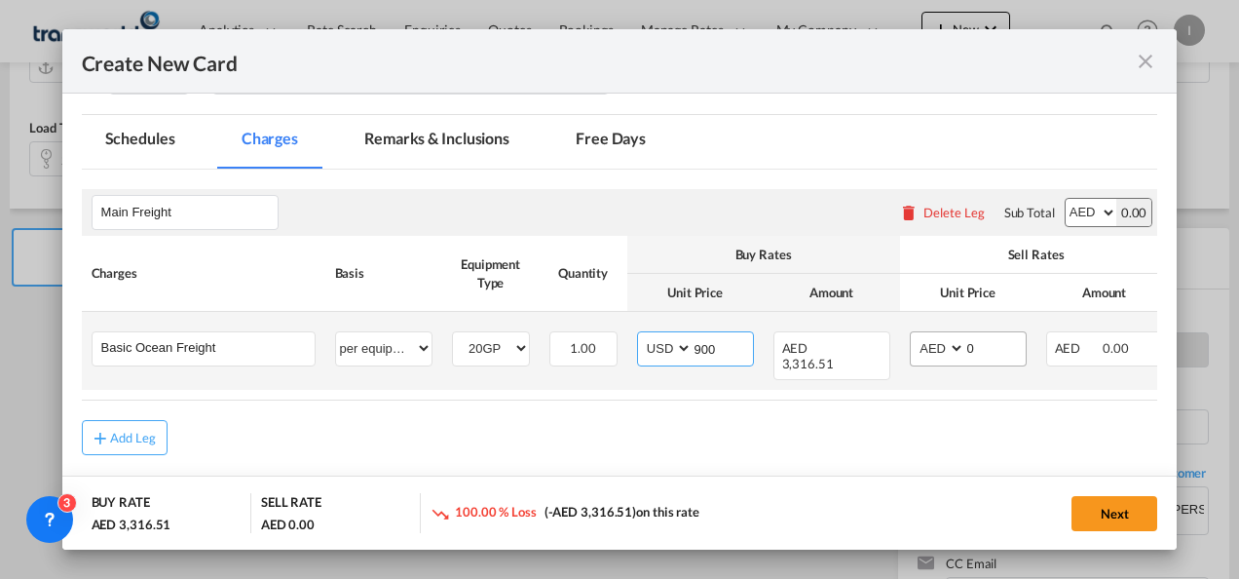
type input "900"
click at [949, 354] on select "AED AFN ALL AMD ANG AOA ARS AUD AWG AZN BAM BBD BDT BGN BHD BIF BMD BND [PERSON…" at bounding box center [939, 348] width 51 height 26
select select "string:USD"
click at [914, 335] on select "AED AFN ALL AMD ANG AOA ARS AUD AWG AZN BAM BBD BDT BGN BHD BIF BMD BND [PERSON…" at bounding box center [939, 348] width 51 height 26
click at [968, 341] on input "0" at bounding box center [996, 346] width 60 height 29
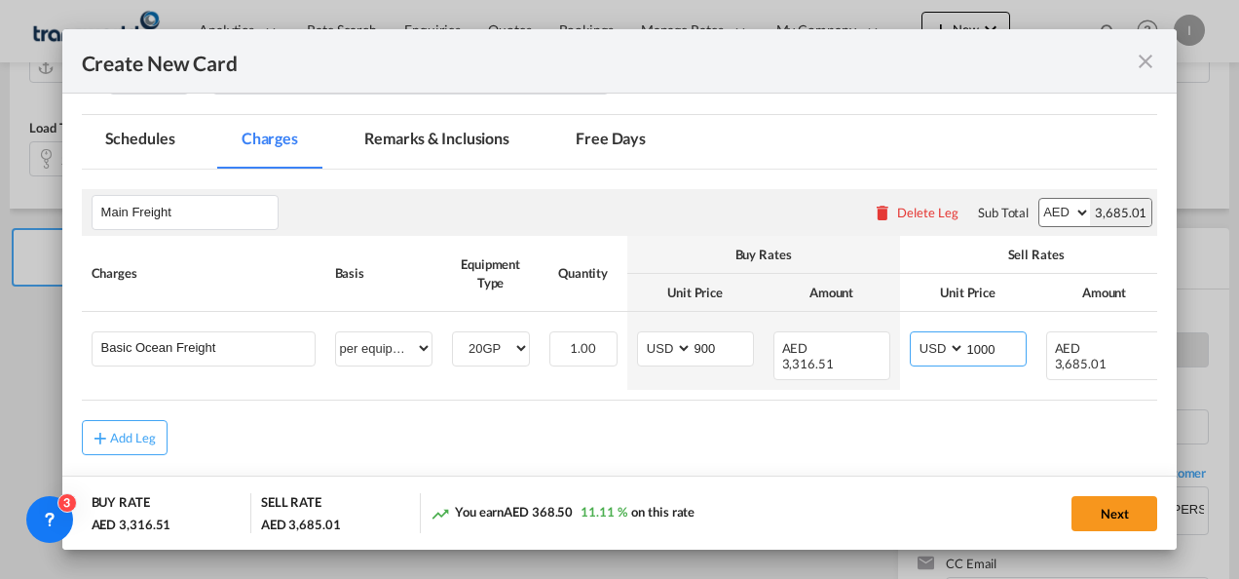
type input "1000"
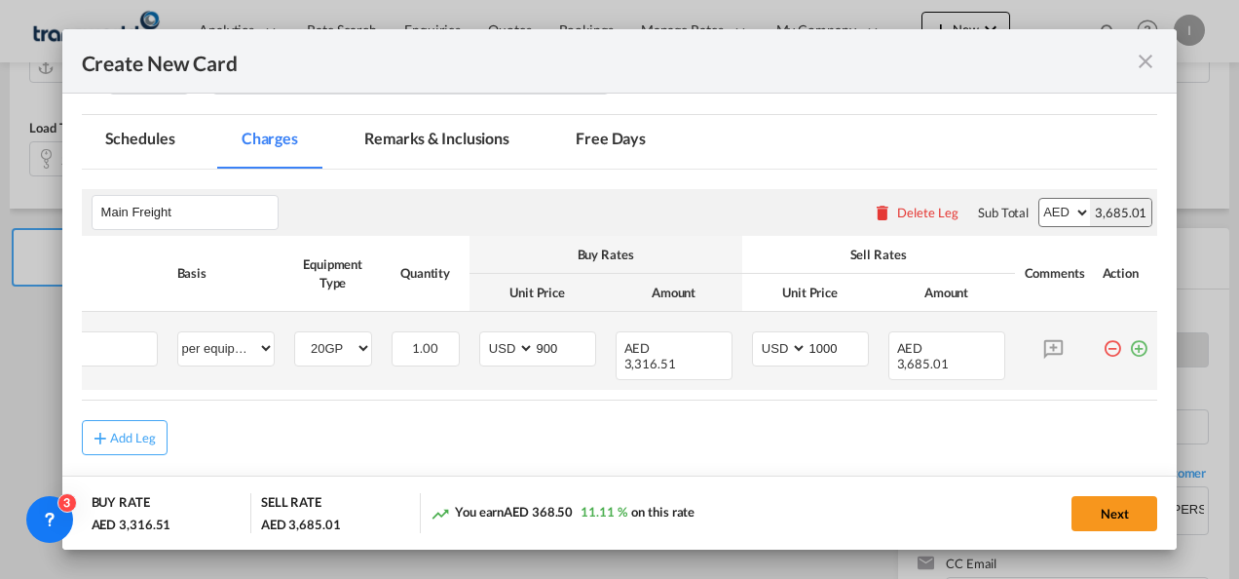
click at [1129, 345] on md-icon "icon-plus-circle-outline green-400-fg" at bounding box center [1138, 340] width 19 height 19
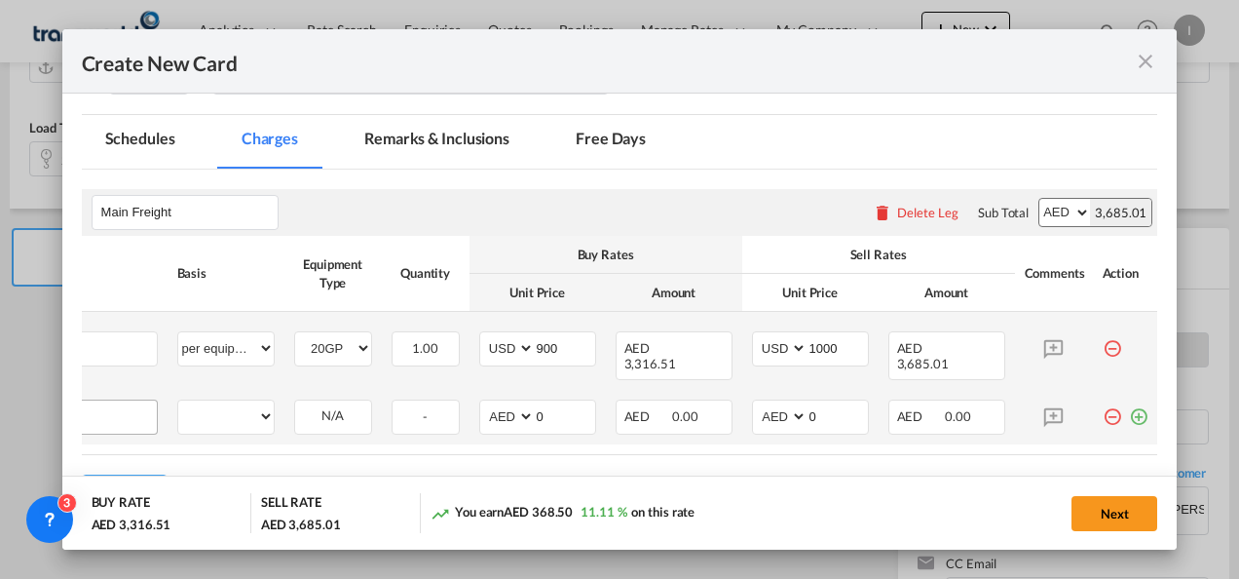
scroll to position [0, 19]
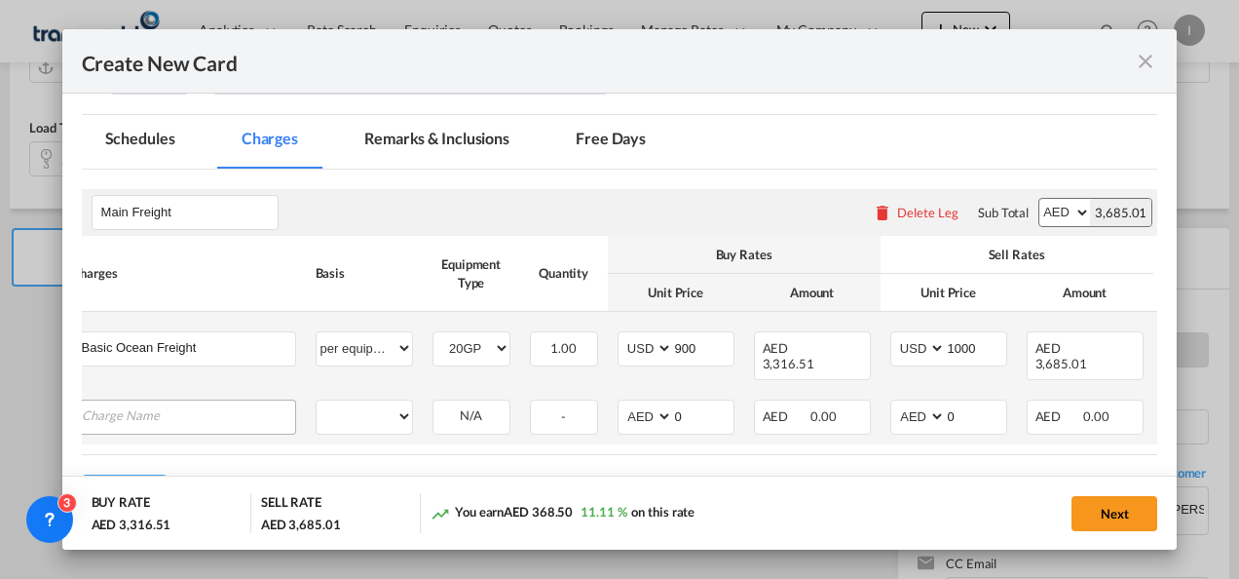
click at [199, 409] on input "Charge Name" at bounding box center [188, 414] width 213 height 29
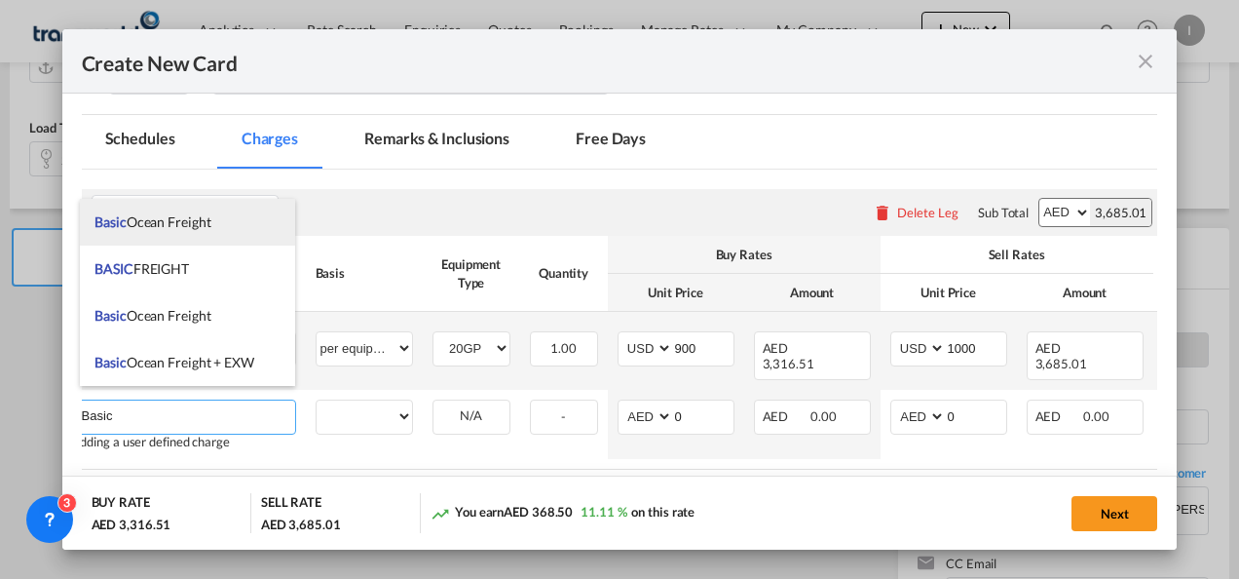
click at [152, 227] on span "Basic Ocean Freight" at bounding box center [153, 221] width 116 height 17
type input "Basic Ocean Freight"
select select "per equipment"
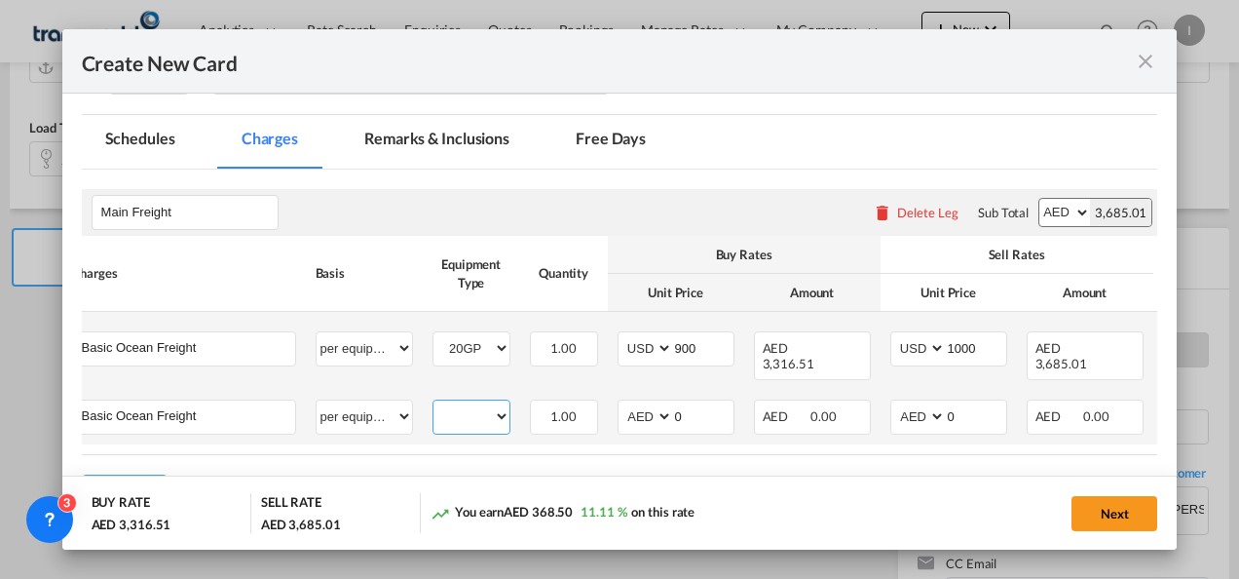
click at [460, 403] on select "20GP 40HC" at bounding box center [472, 416] width 76 height 26
select select "40HC"
click at [434, 403] on select "20GP 40HC" at bounding box center [472, 416] width 76 height 26
click at [631, 403] on select "AED AFN ALL AMD ANG AOA ARS AUD AWG AZN BAM BBD BDT BGN BHD BIF BMD BND [PERSON…" at bounding box center [647, 416] width 51 height 26
select select "string:USD"
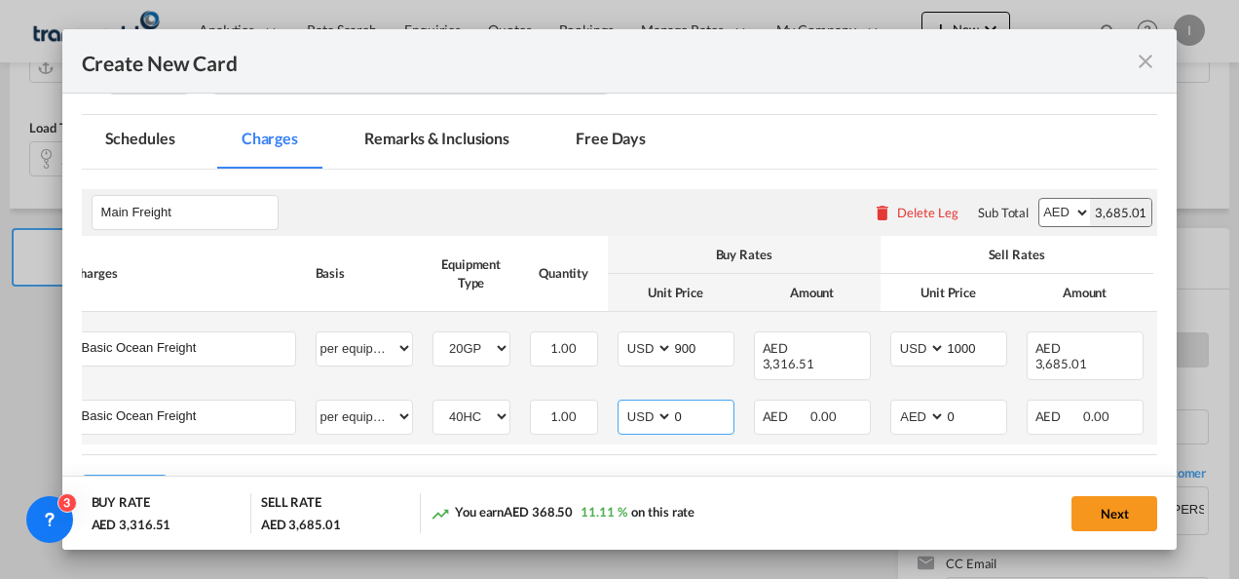
click at [622, 403] on select "AED AFN ALL AMD ANG AOA ARS AUD AWG AZN BAM BBD BDT BGN BHD BIF BMD BND [PERSON…" at bounding box center [647, 416] width 51 height 26
drag, startPoint x: 668, startPoint y: 405, endPoint x: 638, endPoint y: 409, distance: 30.5
click at [638, 409] on md-input-container "AED AFN ALL AMD ANG AOA ARS AUD AWG AZN BAM BBD BDT BGN BHD BIF BMD BND BOB BRL…" at bounding box center [676, 416] width 117 height 35
type input "925"
click at [905, 405] on select "AED AFN ALL AMD ANG AOA ARS AUD AWG AZN BAM BBD BDT BGN BHD BIF BMD BND [PERSON…" at bounding box center [919, 416] width 51 height 26
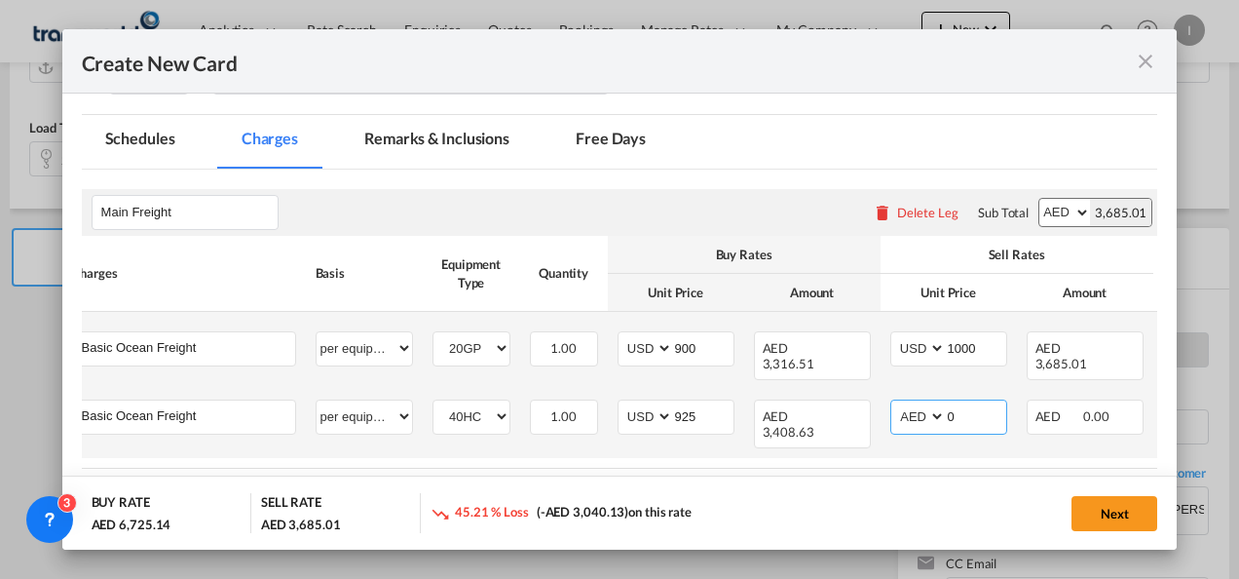
select select "string:USD"
click at [894, 403] on select "AED AFN ALL AMD ANG AOA ARS AUD AWG AZN BAM BBD BDT BGN BHD BIF BMD BND [PERSON…" at bounding box center [919, 416] width 51 height 26
drag, startPoint x: 902, startPoint y: 405, endPoint x: 884, endPoint y: 407, distance: 18.6
click at [884, 407] on td "AED AFN ALL AMD ANG AOA ARS AUD AWG AZN BAM BBD BDT BGN BHD BIF BMD BND [PERSON…" at bounding box center [949, 424] width 136 height 68
type input "8"
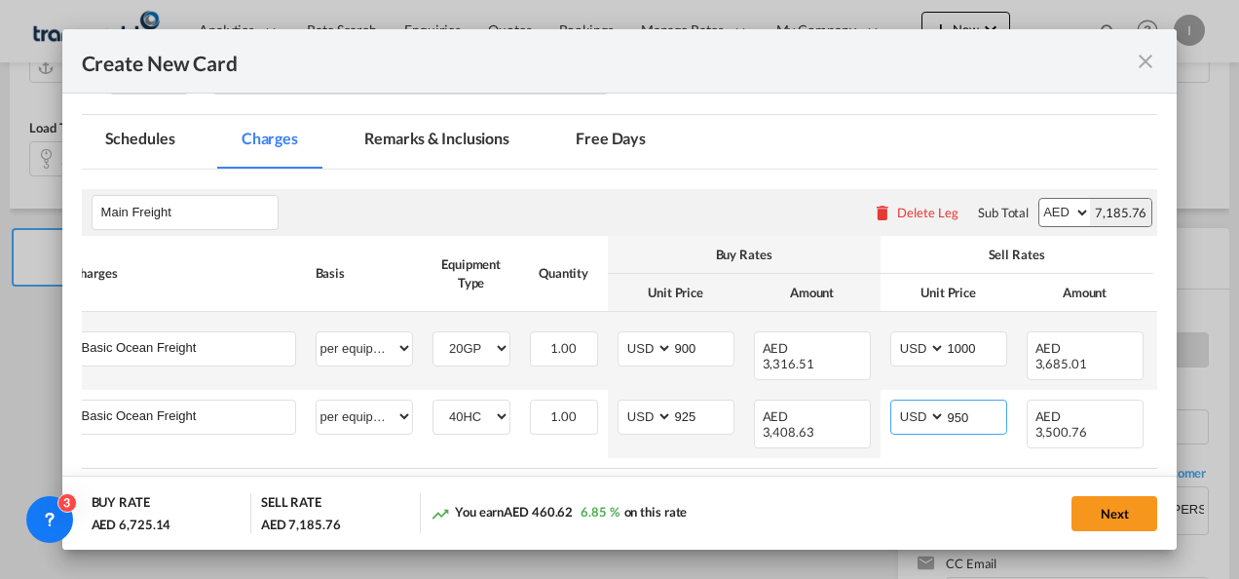
type input "950"
click at [912, 548] on md-dialog-actions "BUY RATE AED 6,725.14 SELL RATE AED 7,185.76 You earn AED 460.62 6.85 % on this…" at bounding box center [620, 512] width 1116 height 74
click at [1115, 513] on button "Next" at bounding box center [1115, 513] width 86 height 35
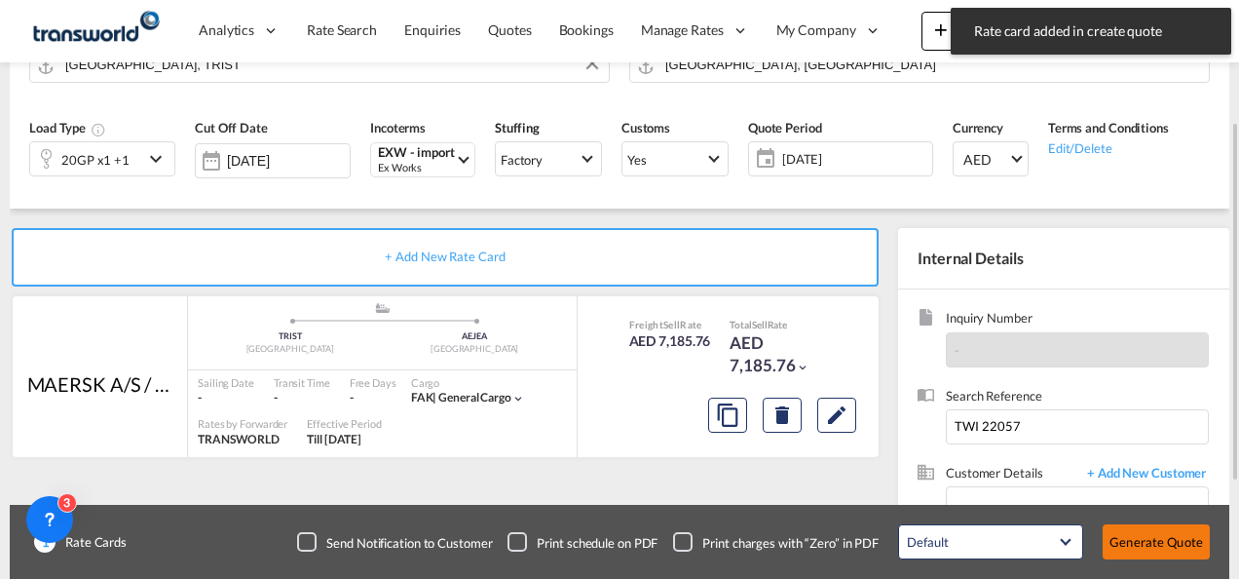
click at [1165, 540] on button "Generate Quote" at bounding box center [1156, 541] width 107 height 35
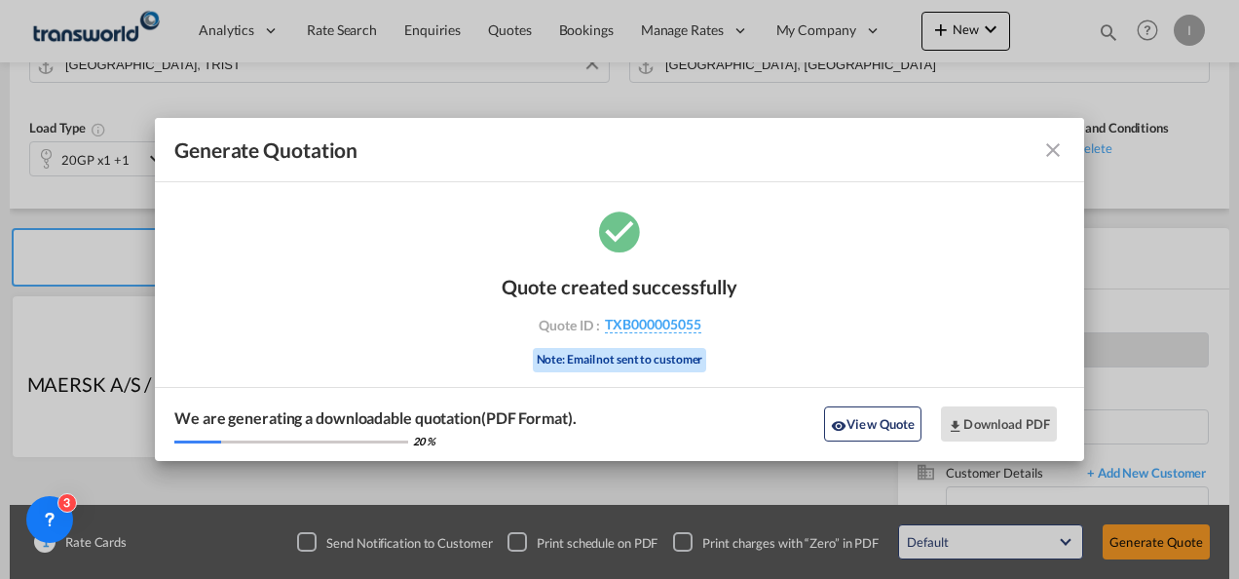
click at [659, 337] on div "Quote created successfully Quote ID : TXB000005055 Note: Email not sent to cust…" at bounding box center [620, 321] width 236 height 132
click at [660, 319] on span "TXB000005055" at bounding box center [653, 325] width 96 height 18
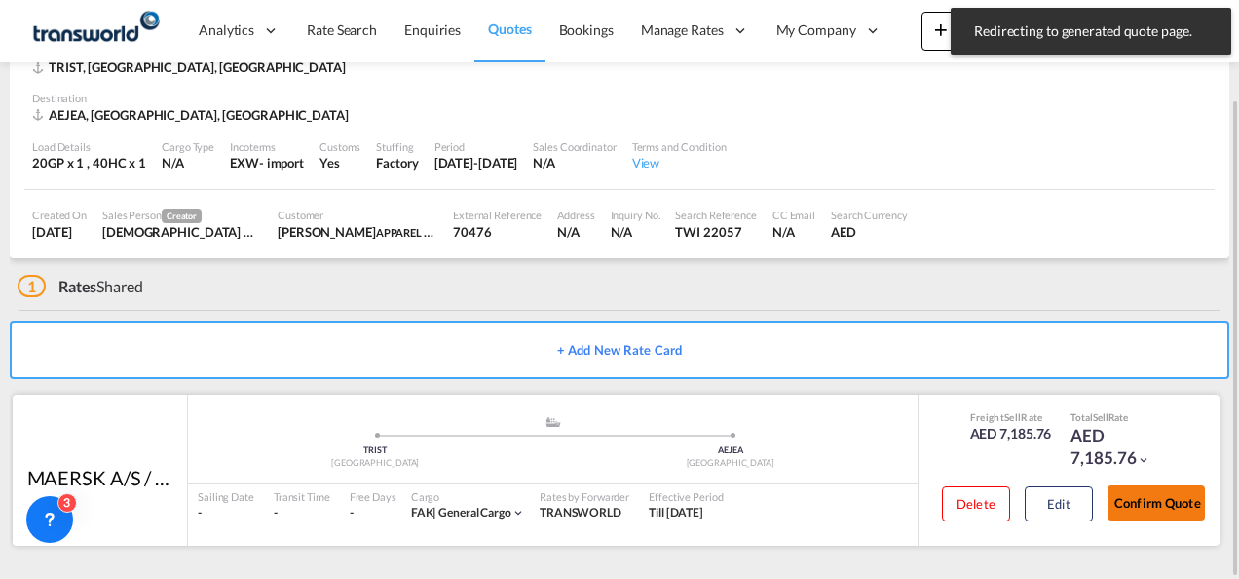
click at [1177, 518] on button "Confirm Quote" at bounding box center [1156, 502] width 97 height 35
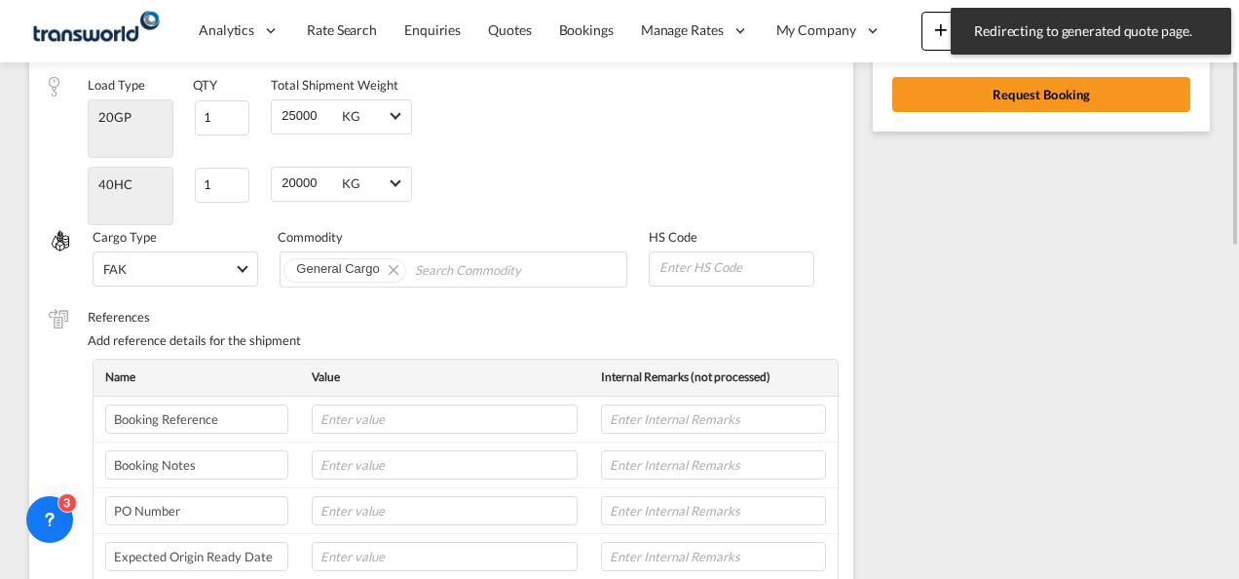
scroll to position [273, 0]
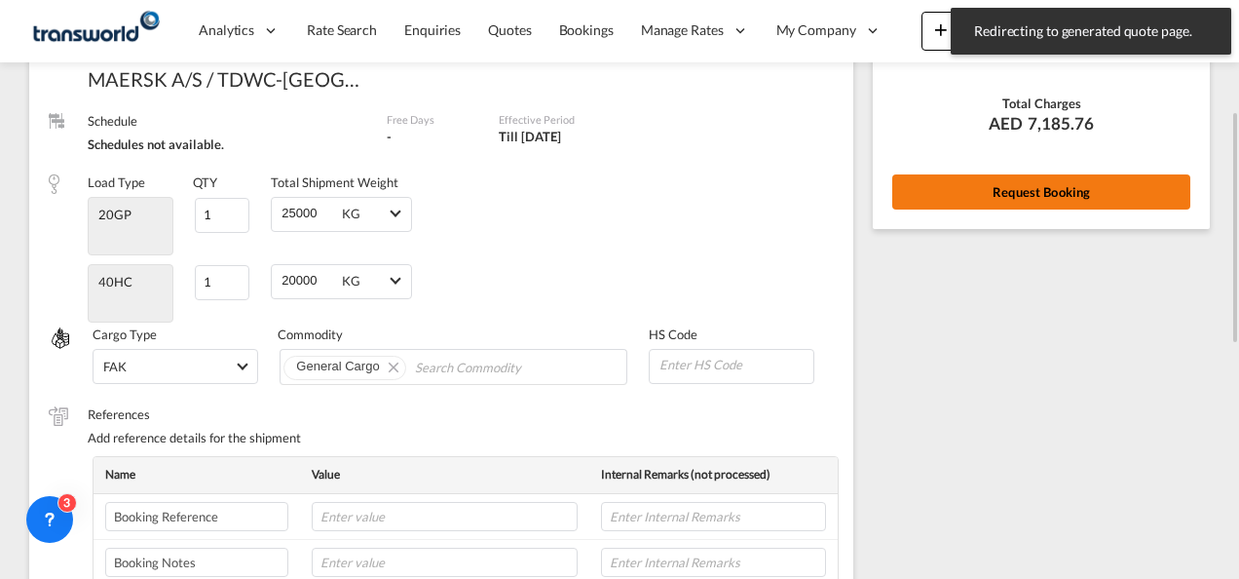
click at [989, 176] on button "Request Booking" at bounding box center [1042, 191] width 298 height 35
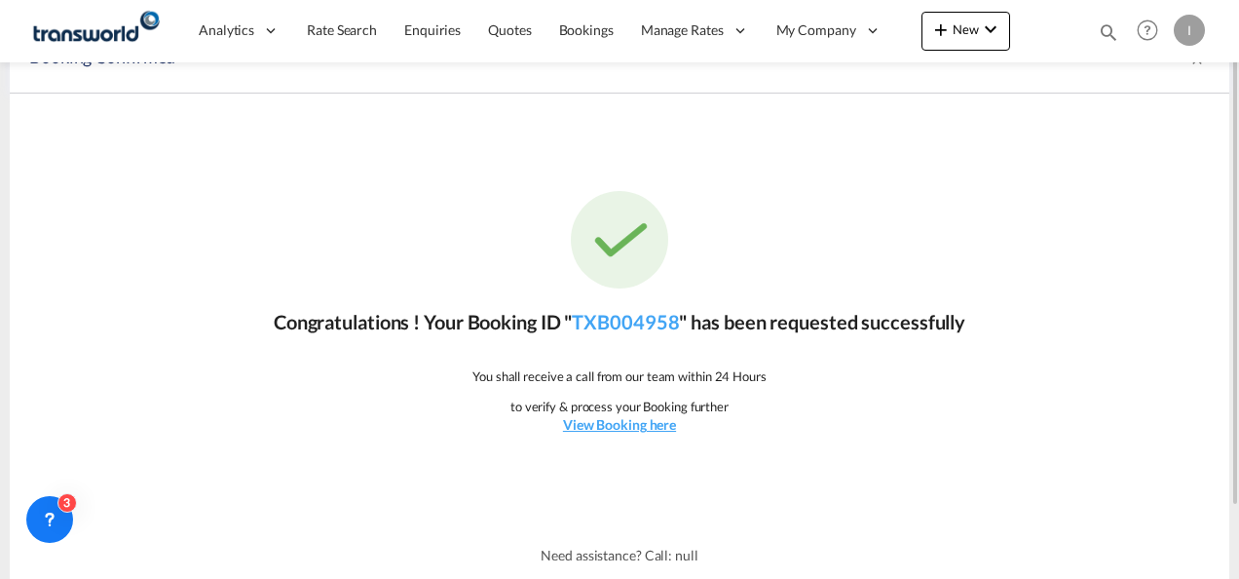
scroll to position [0, 0]
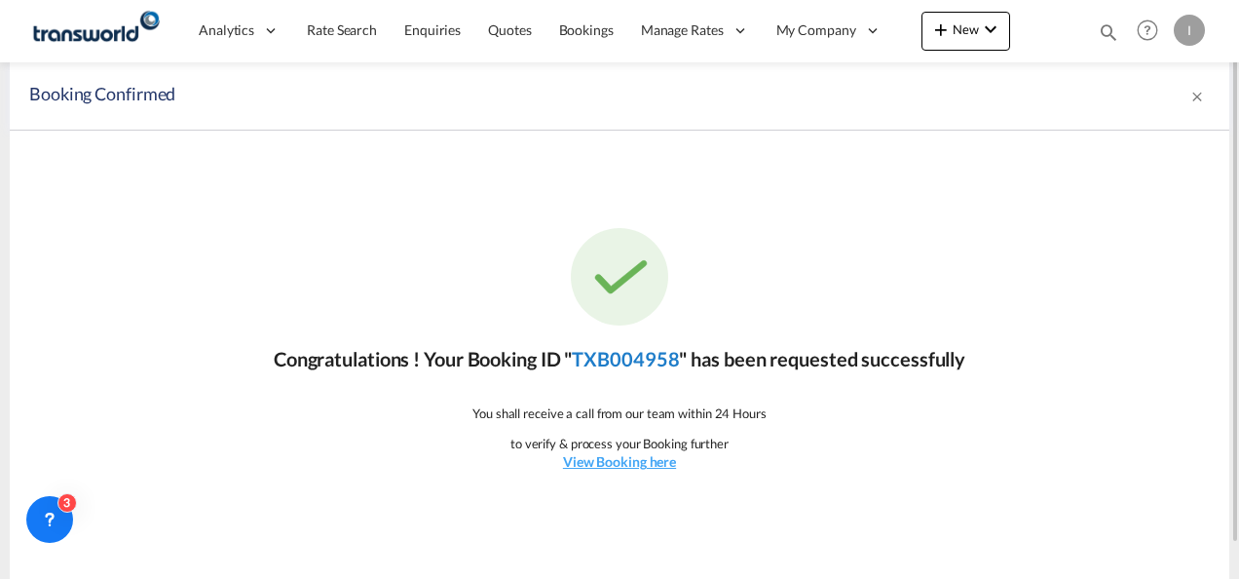
click at [633, 366] on link "TXB004958" at bounding box center [625, 358] width 107 height 23
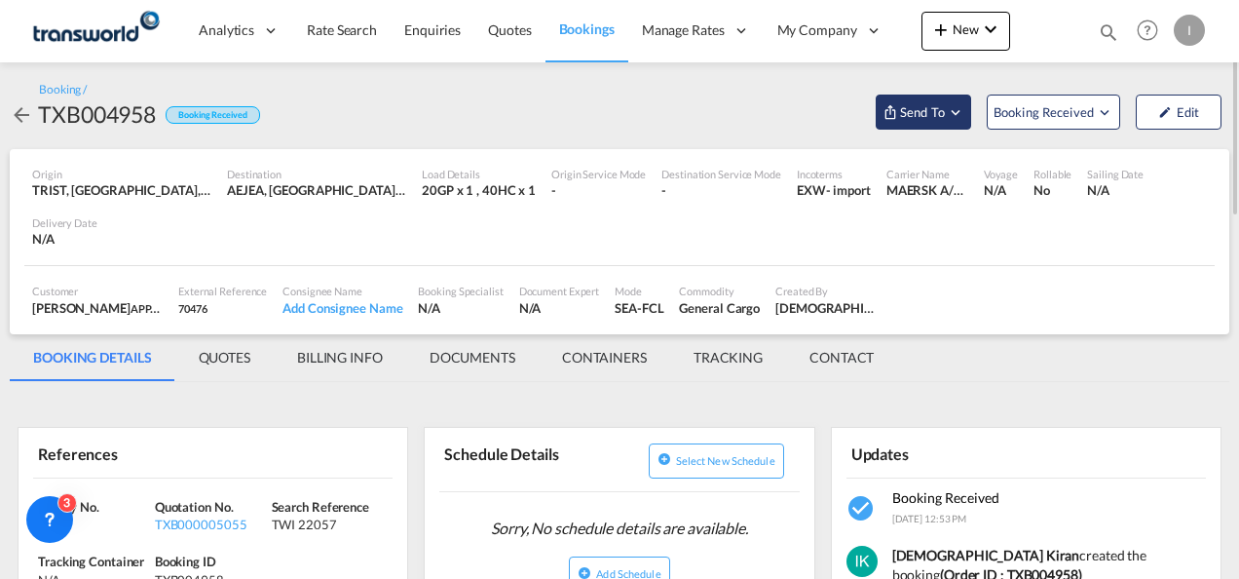
click at [893, 127] on button "Send To" at bounding box center [923, 112] width 95 height 35
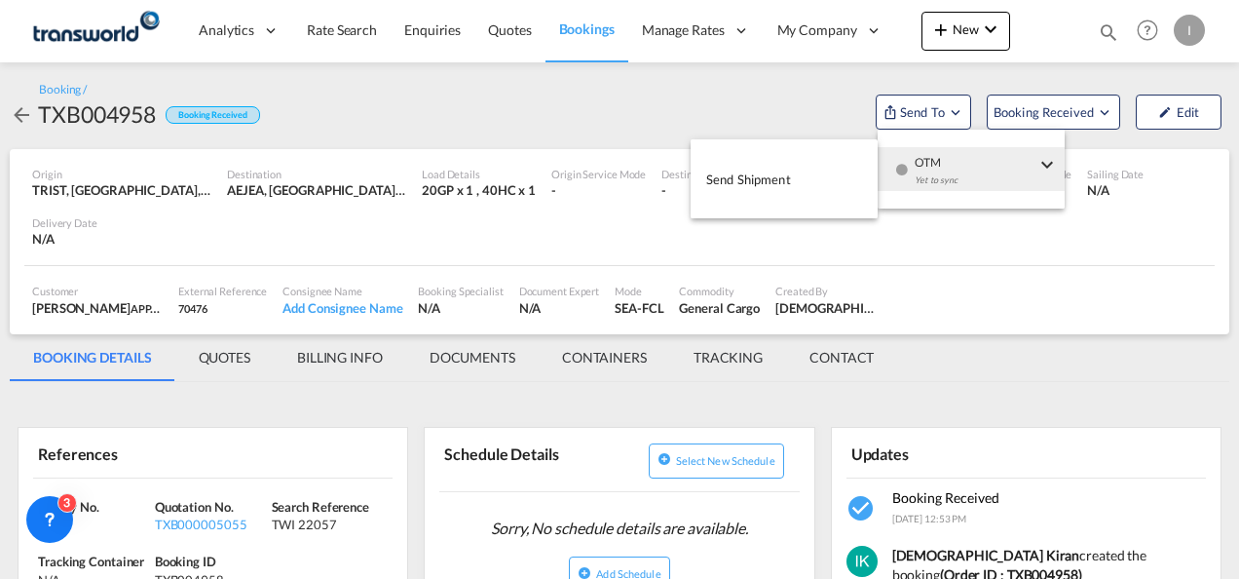
drag, startPoint x: 948, startPoint y: 165, endPoint x: 934, endPoint y: 171, distance: 14.8
click at [948, 166] on div "Yet to sync" at bounding box center [975, 185] width 121 height 41
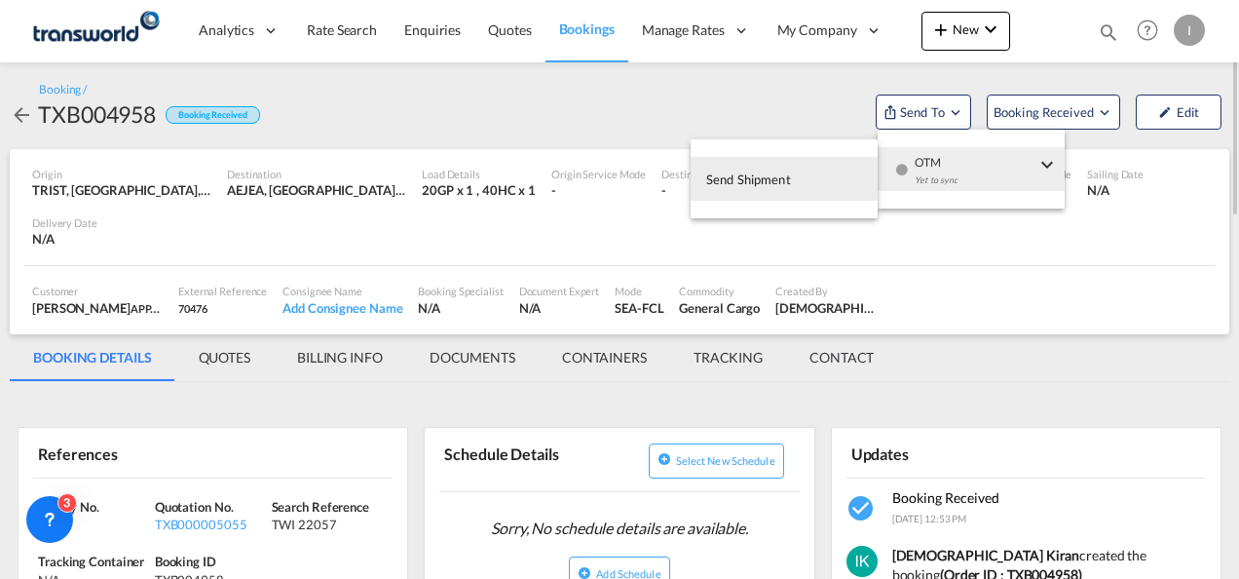
click at [814, 171] on button "Send Shipment" at bounding box center [784, 179] width 187 height 44
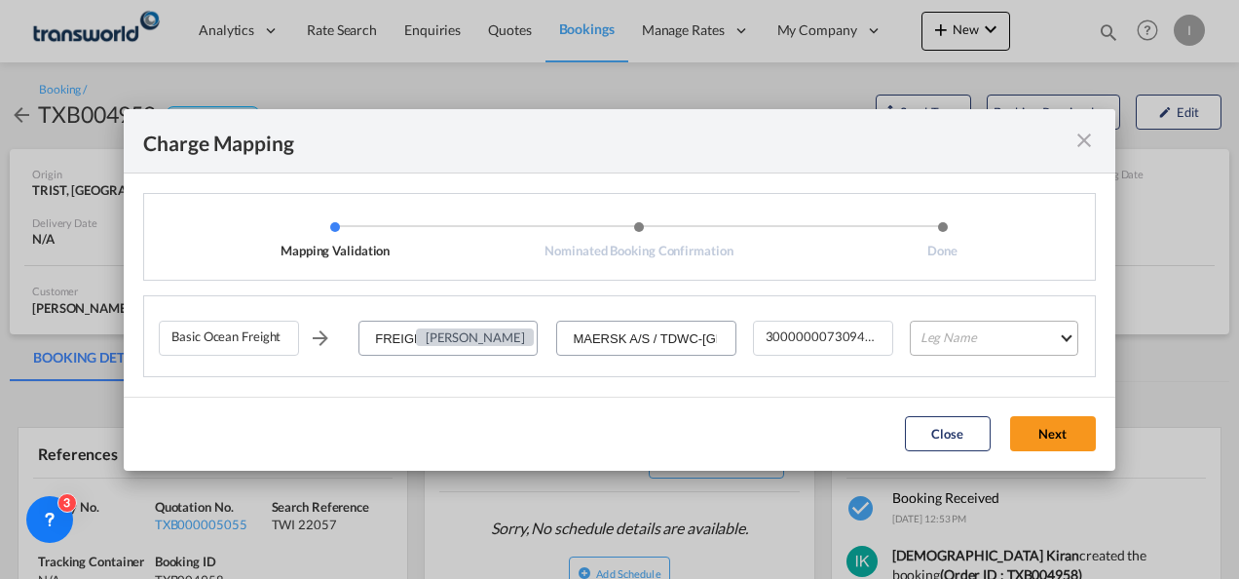
click at [993, 334] on md-select "Leg Name HANDLING ORIGIN VESSEL HANDLING DESTINATION OTHERS TL PICK UP CUSTOMS …" at bounding box center [994, 338] width 169 height 35
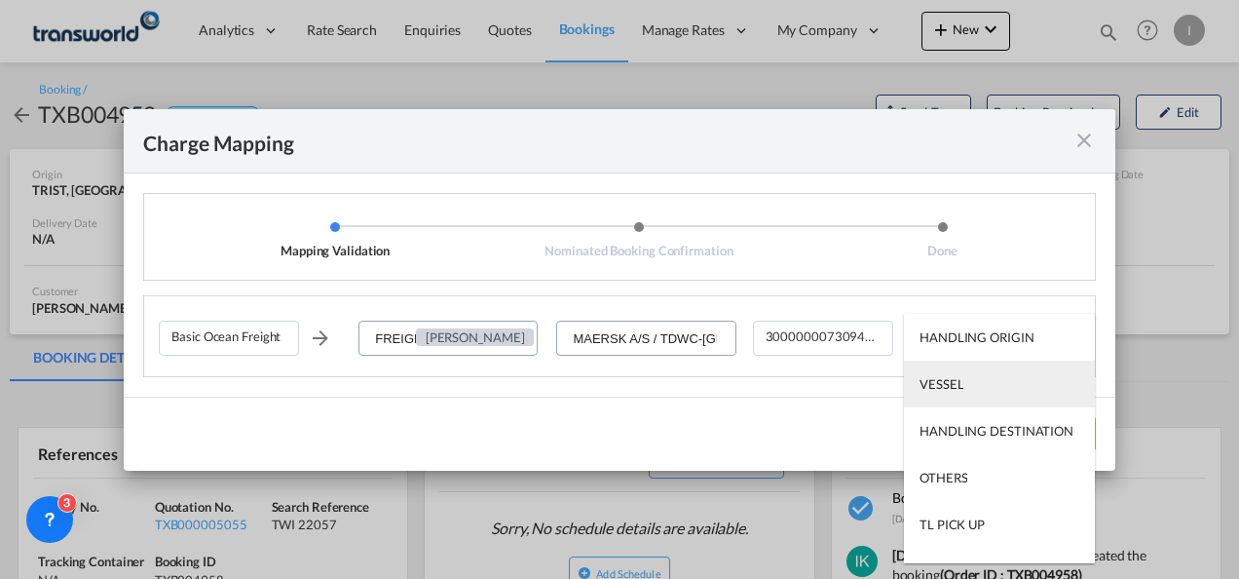
click at [977, 383] on md-option "VESSEL" at bounding box center [999, 384] width 191 height 47
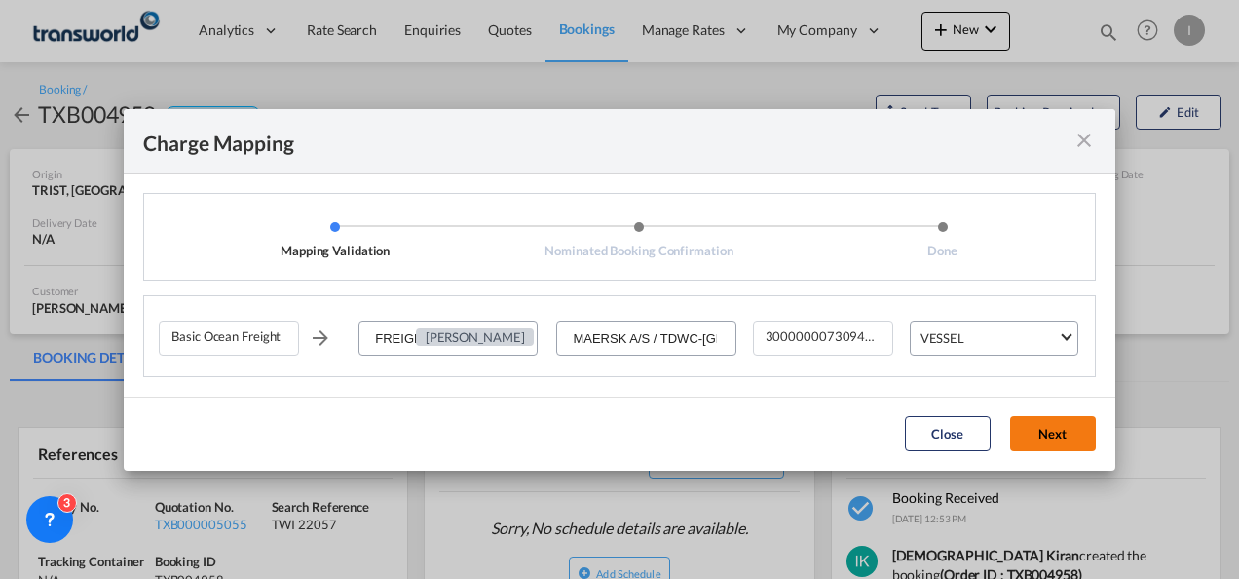
drag, startPoint x: 1064, startPoint y: 431, endPoint x: 965, endPoint y: 411, distance: 101.3
click at [1064, 432] on button "Next" at bounding box center [1053, 433] width 86 height 35
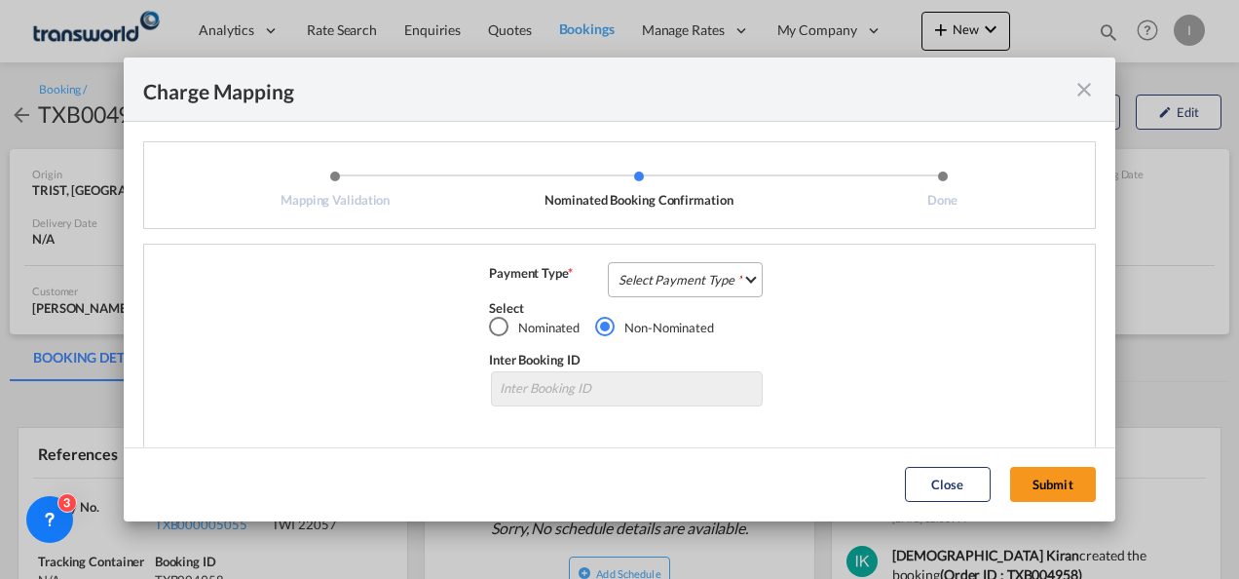
click at [665, 273] on md-select "Select Payment Type COLLECT PREPAID" at bounding box center [685, 279] width 155 height 35
click at [0, 0] on div "COLLECT" at bounding box center [0, 0] width 0 height 0
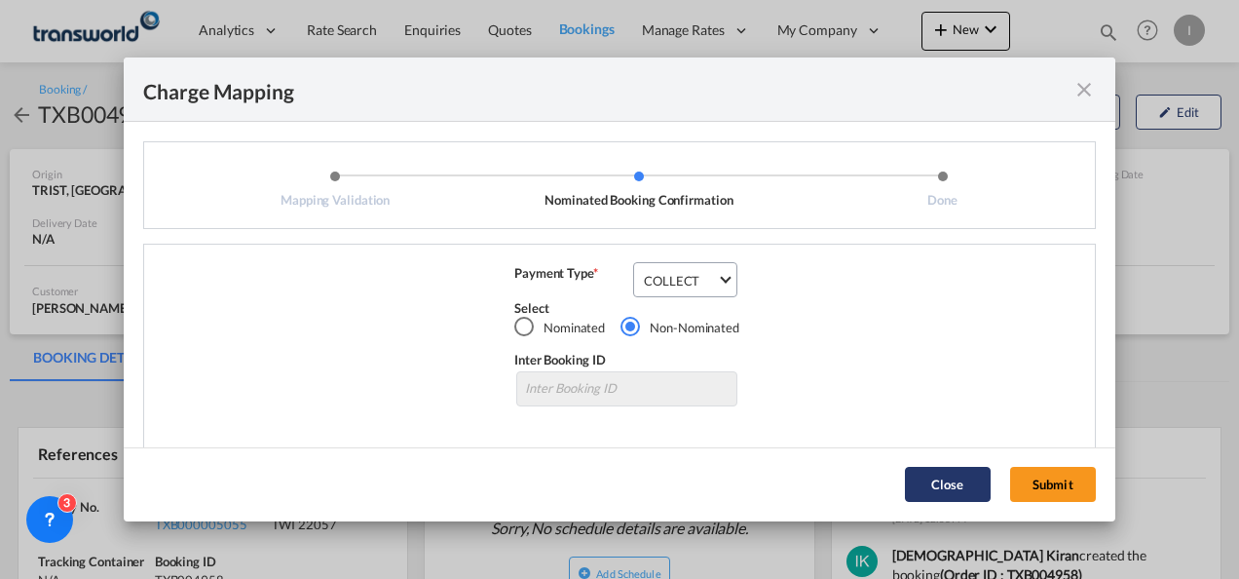
click at [1062, 470] on button "Submit" at bounding box center [1053, 484] width 86 height 35
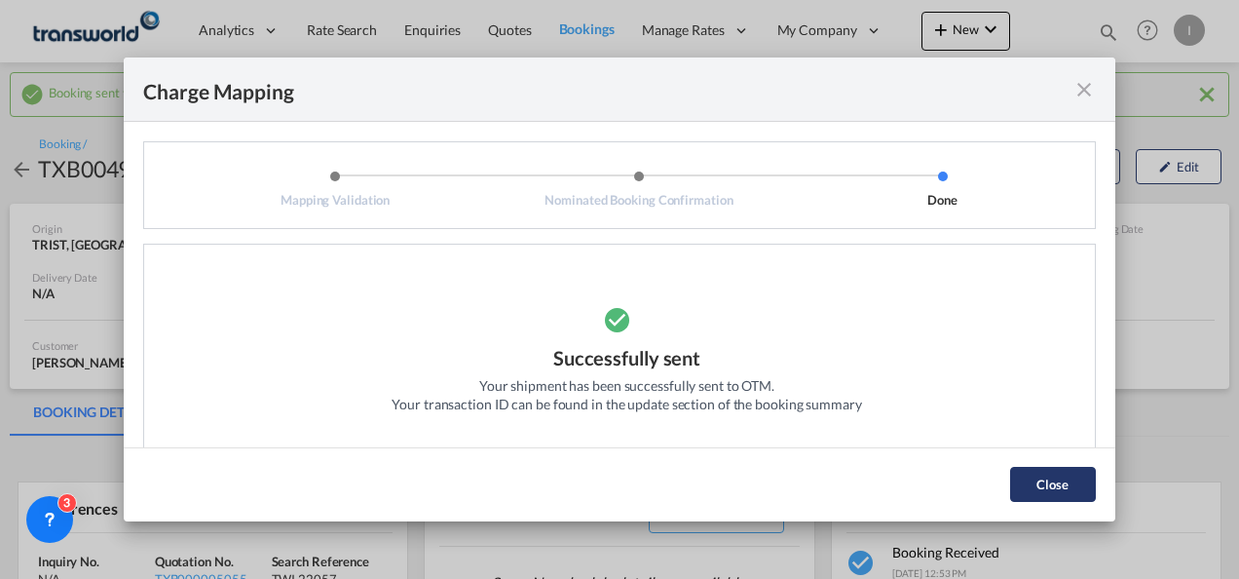
click at [1040, 484] on button "Close" at bounding box center [1053, 484] width 86 height 35
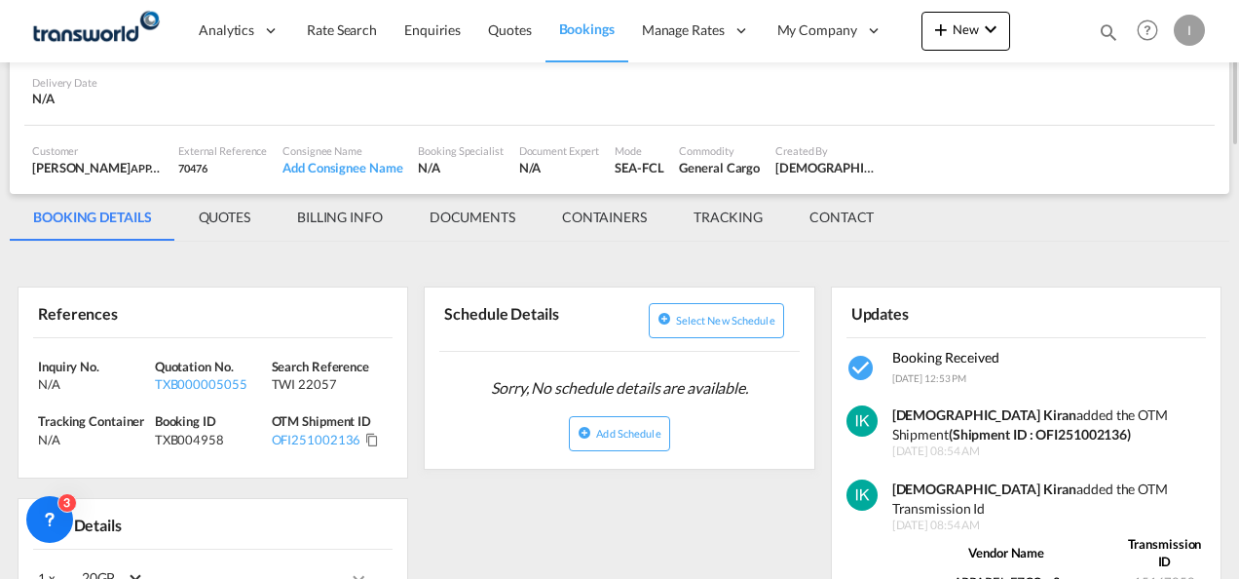
scroll to position [292, 0]
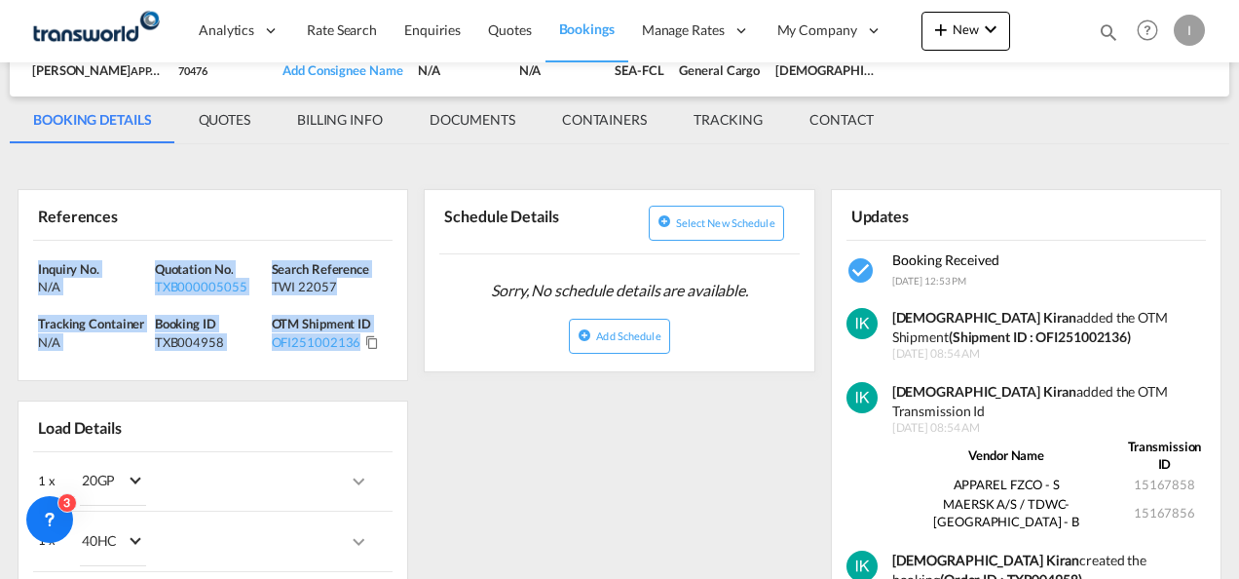
drag, startPoint x: 399, startPoint y: 361, endPoint x: -2, endPoint y: 263, distance: 413.1
click at [0, 263] on html "Analytics Reports Dashboard Rate Search Enquiries Quotes" at bounding box center [619, 289] width 1239 height 579
copy div "Inquiry No. N/A Quotation No. TXB000005055 Search Reference TWI 22057 Tracking …"
